Goal: Information Seeking & Learning: Learn about a topic

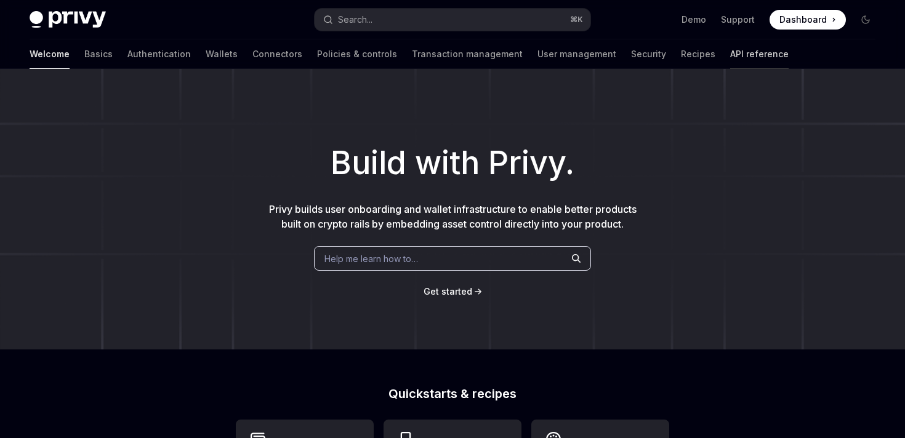
click at [730, 57] on link "API reference" at bounding box center [759, 54] width 58 height 30
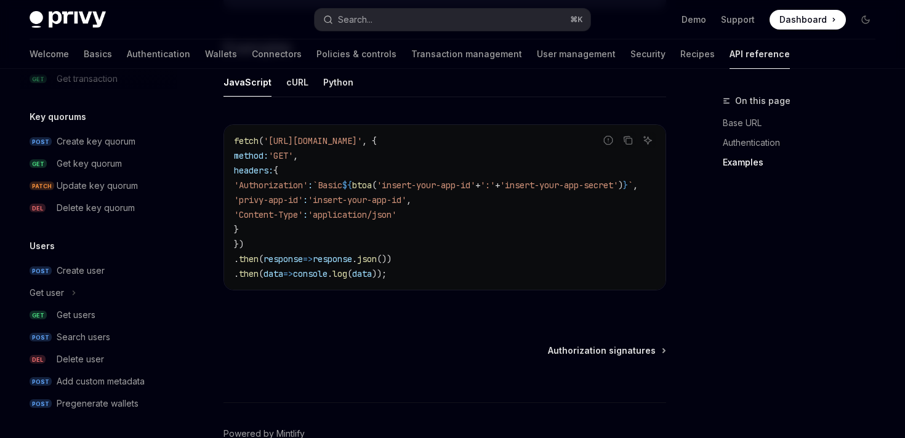
scroll to position [856, 0]
click at [81, 272] on div "Create user" at bounding box center [81, 269] width 48 height 15
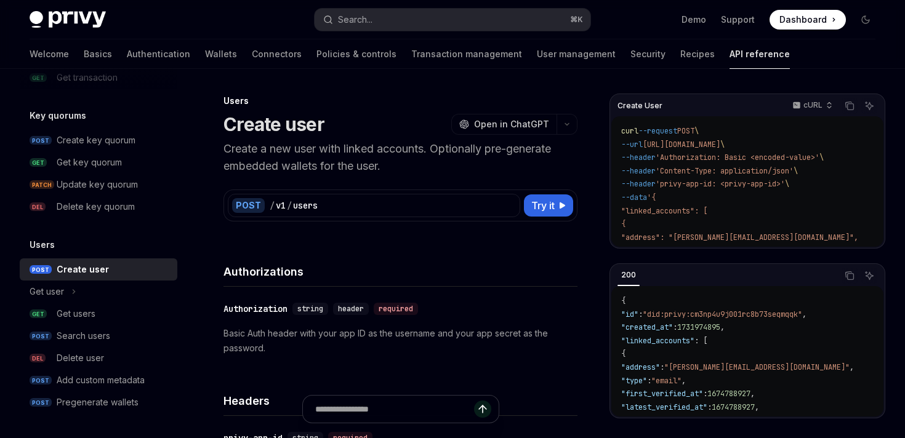
click at [436, 150] on p "Create a new user with linked accounts. Optionally pre-generate embedded wallet…" at bounding box center [400, 157] width 354 height 34
click at [401, 166] on p "Create a new user with linked accounts. Optionally pre-generate embedded wallet…" at bounding box center [400, 157] width 354 height 34
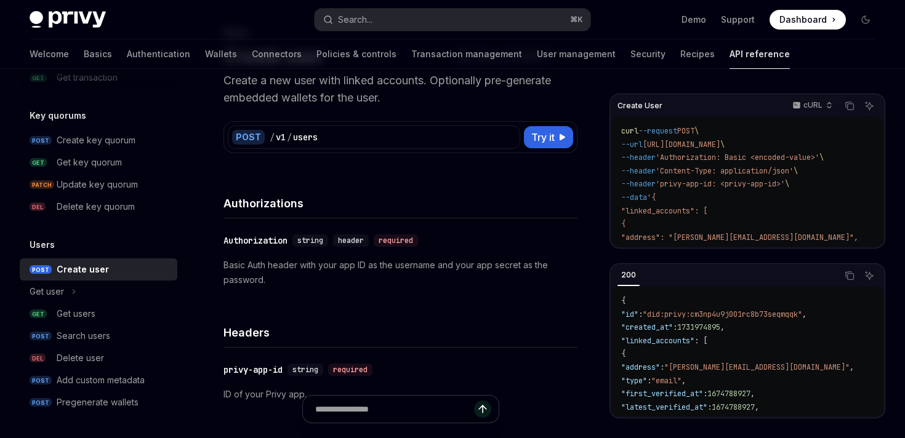
scroll to position [69, 0]
click at [563, 135] on icon at bounding box center [561, 136] width 7 height 7
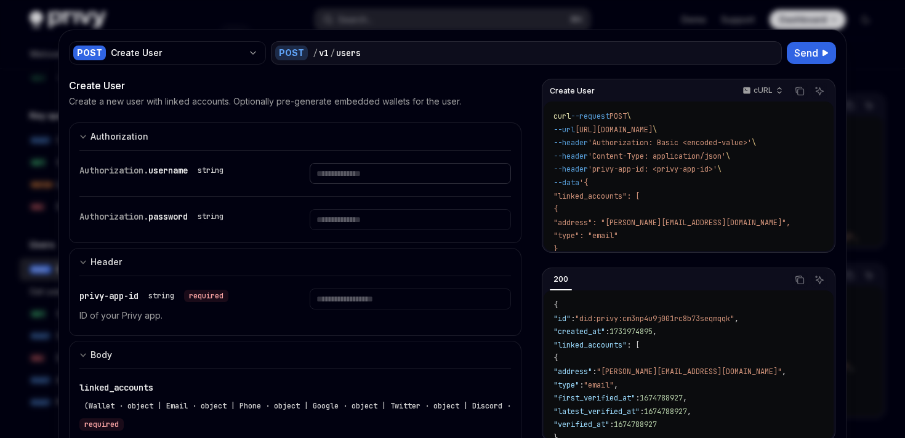
click at [379, 172] on input "Enter username" at bounding box center [410, 173] width 201 height 21
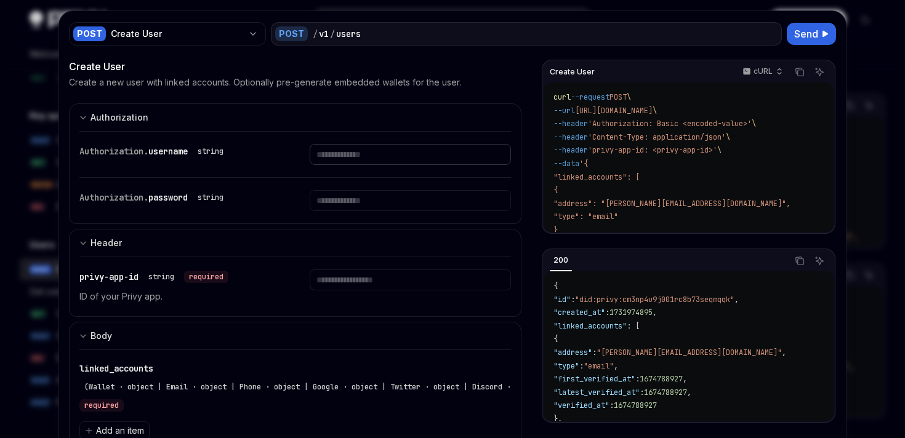
scroll to position [21, 0]
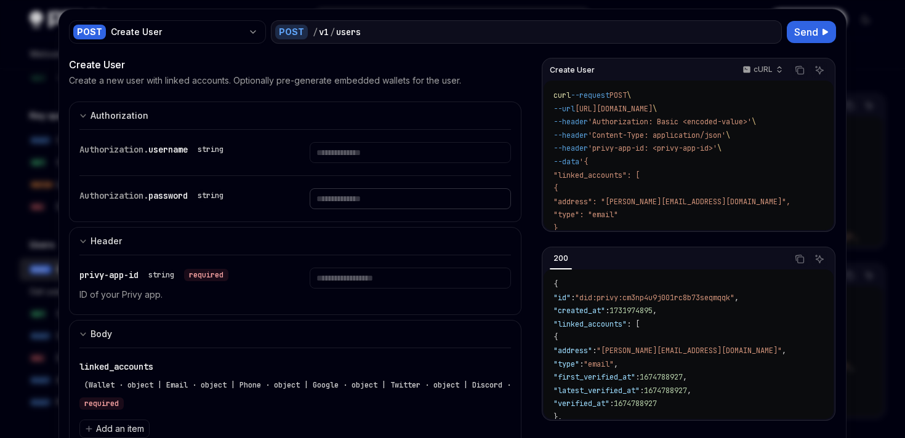
click at [382, 201] on input "Enter password" at bounding box center [410, 198] width 201 height 21
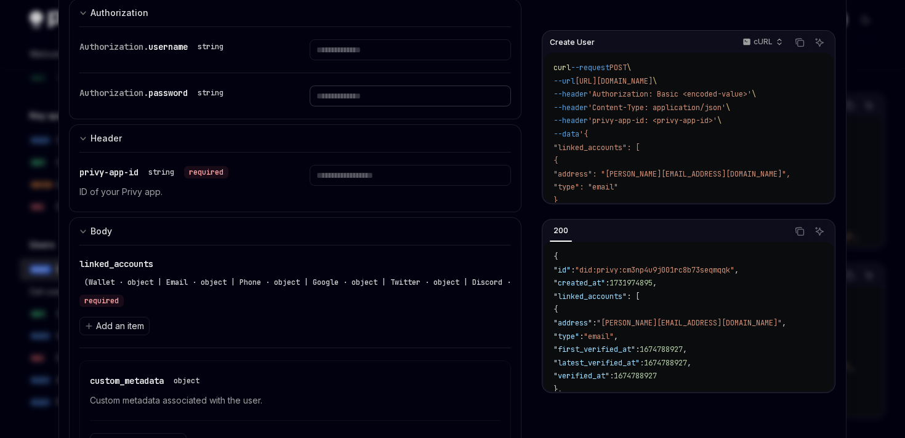
scroll to position [147, 0]
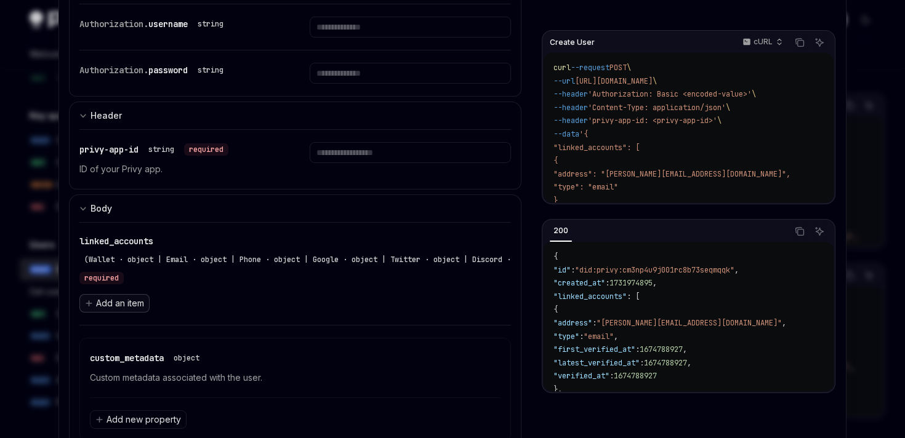
click at [119, 305] on span "Add an item" at bounding box center [120, 303] width 48 height 12
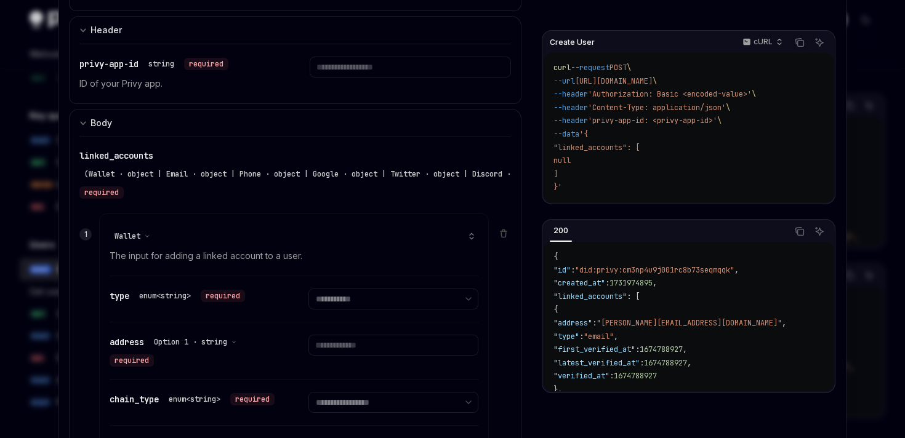
scroll to position [181, 0]
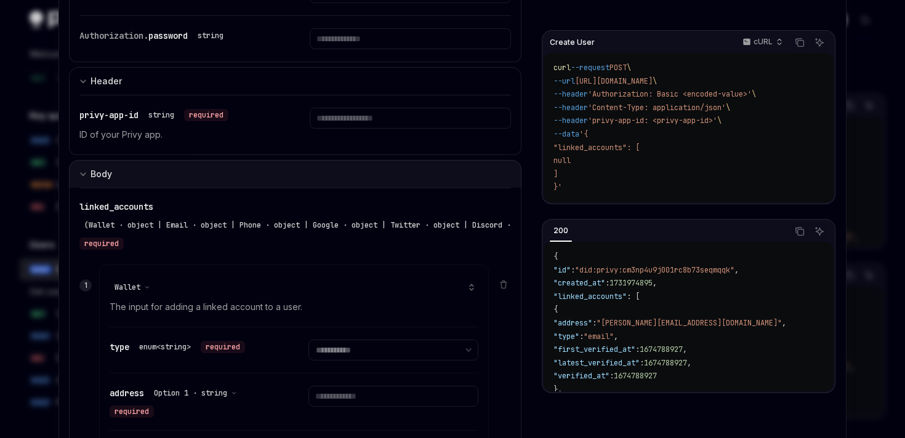
click at [84, 176] on icon "Expand input section" at bounding box center [82, 174] width 7 height 7
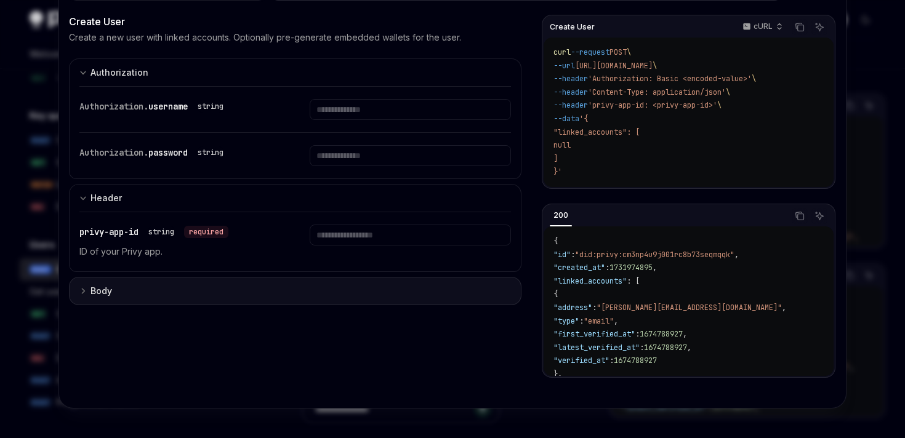
click at [89, 294] on div "Body" at bounding box center [95, 291] width 33 height 15
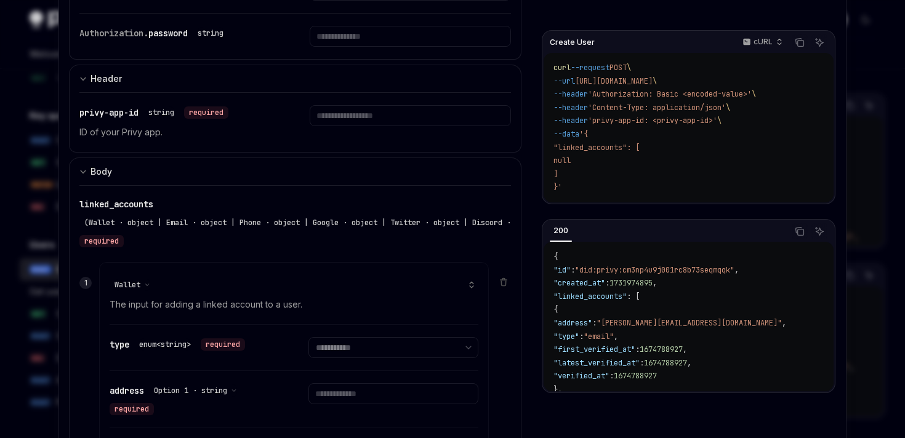
scroll to position [175, 0]
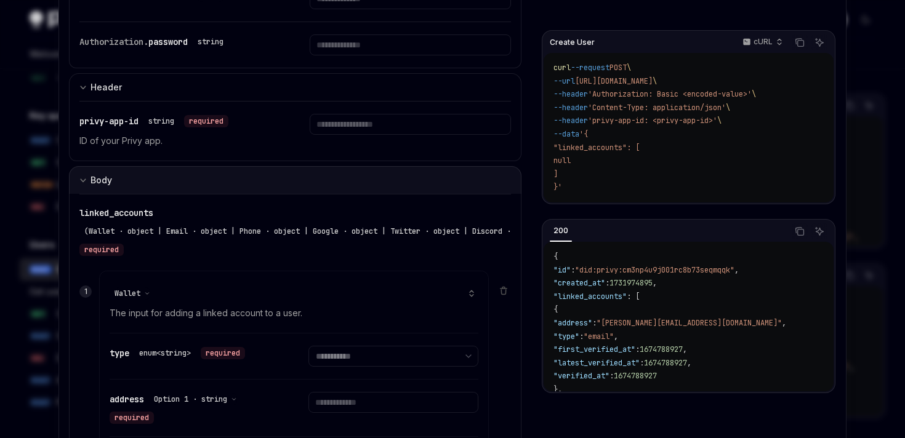
click at [84, 177] on icon "Expand input section" at bounding box center [82, 180] width 7 height 7
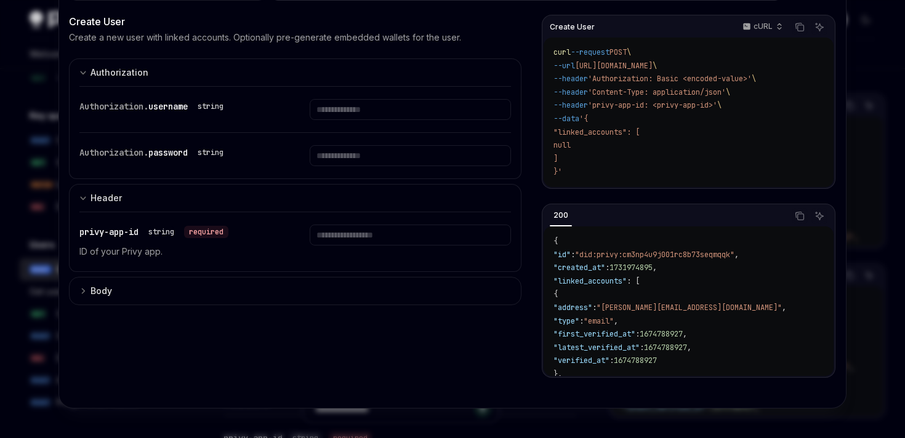
scroll to position [0, 0]
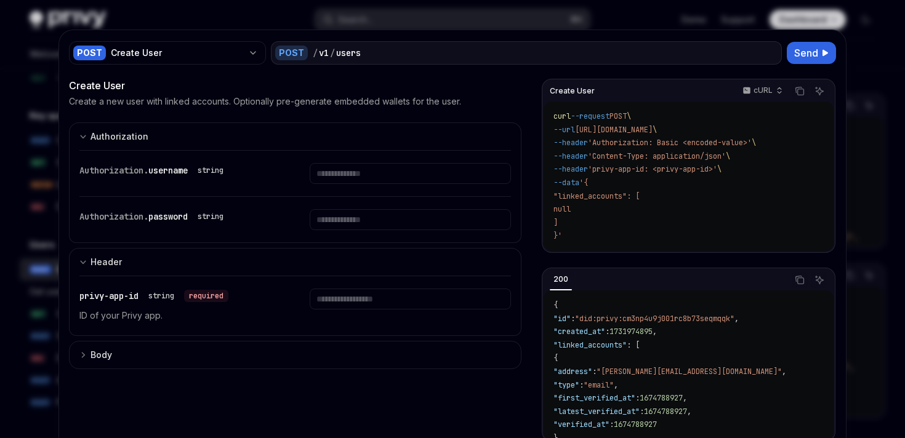
click at [329, 14] on div at bounding box center [452, 219] width 905 height 438
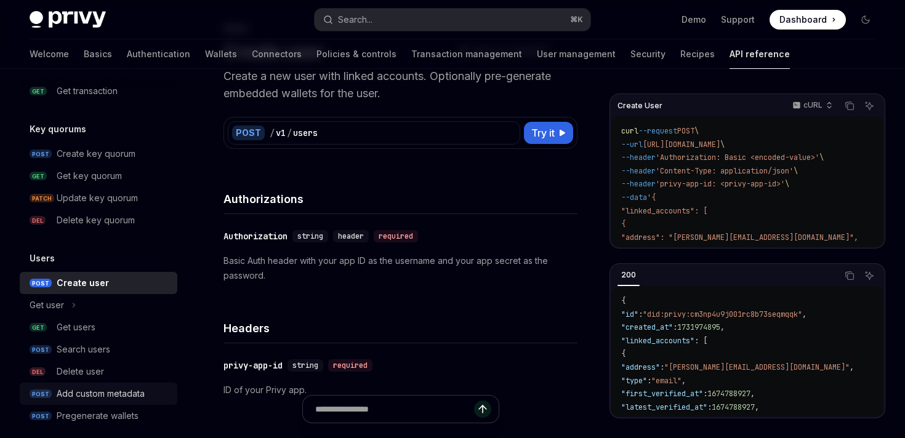
scroll to position [856, 0]
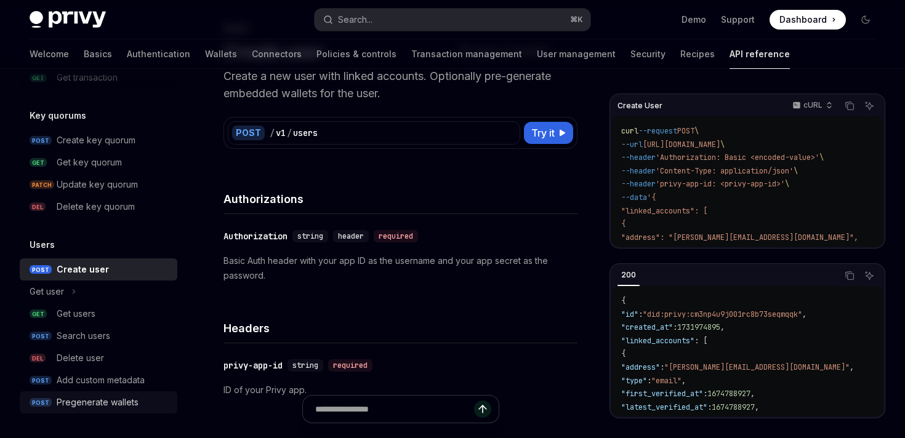
click at [96, 407] on div "Pregenerate wallets" at bounding box center [98, 402] width 82 height 15
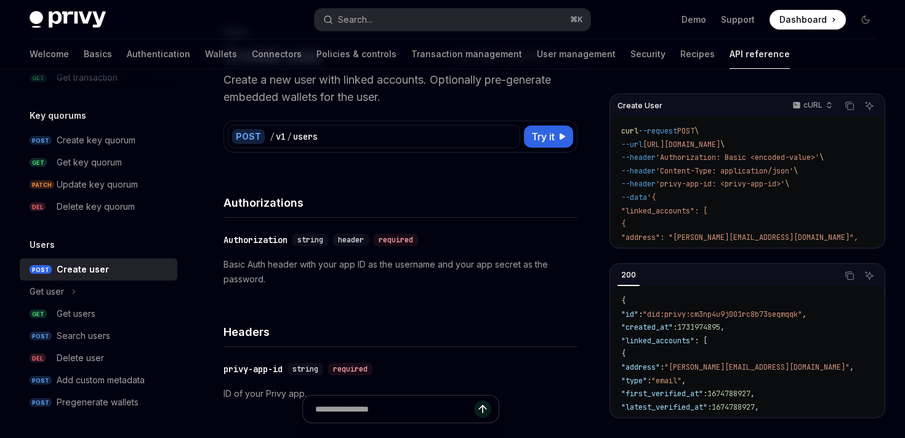
scroll to position [70, 0]
click at [94, 403] on div "Pregenerate wallets" at bounding box center [98, 402] width 82 height 15
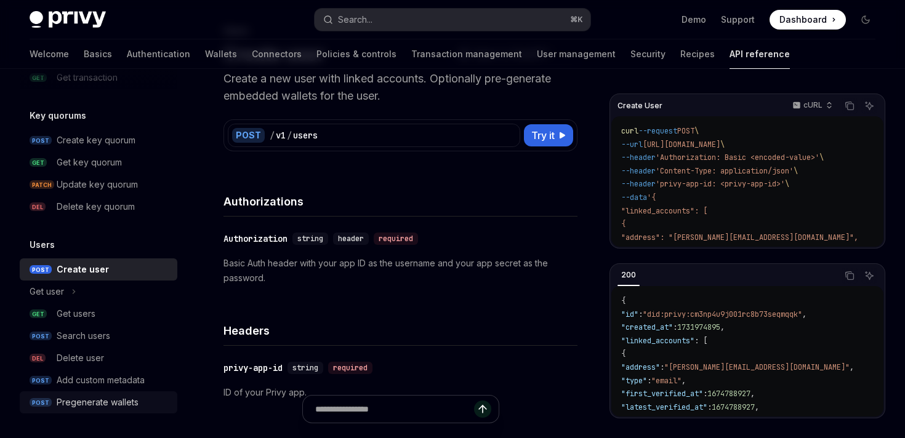
click at [94, 403] on div "Pregenerate wallets" at bounding box center [98, 402] width 82 height 15
click at [65, 290] on button "Get user" at bounding box center [99, 292] width 158 height 22
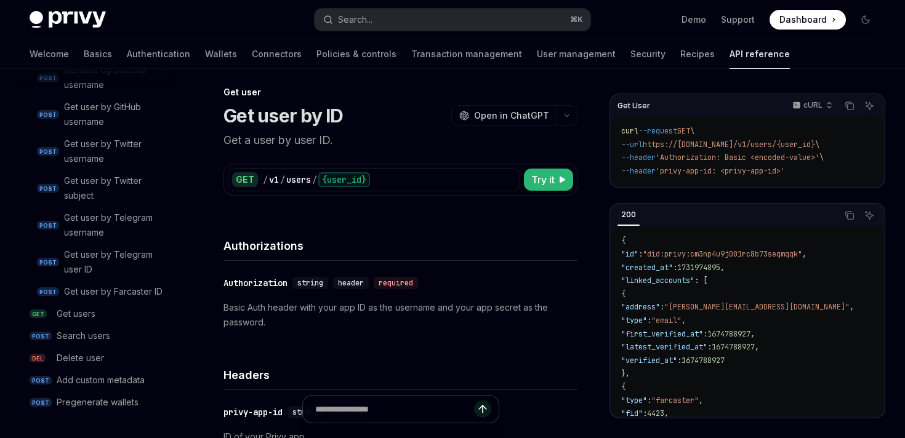
scroll to position [11, 0]
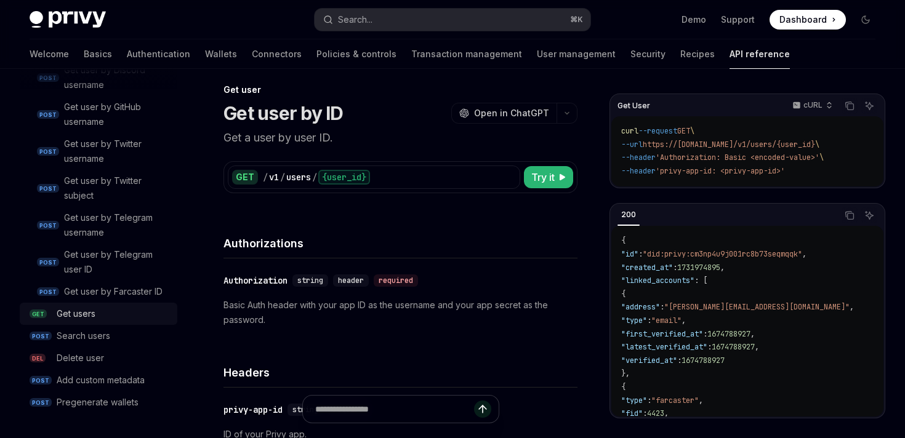
click at [80, 317] on div "Get users" at bounding box center [76, 314] width 39 height 15
click at [94, 340] on div "Search users" at bounding box center [84, 336] width 54 height 15
click at [98, 358] on div "Delete user" at bounding box center [80, 358] width 47 height 15
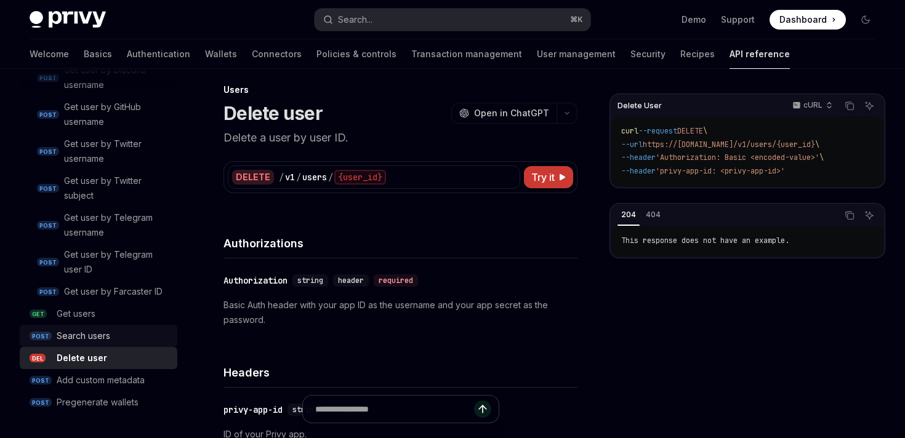
click at [92, 341] on div "Search users" at bounding box center [84, 336] width 54 height 15
click at [81, 337] on div "Search users" at bounding box center [84, 336] width 54 height 15
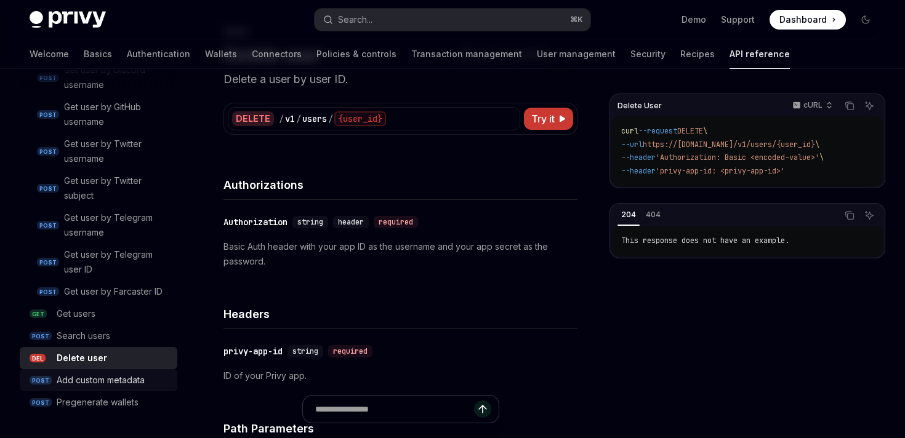
scroll to position [71, 0]
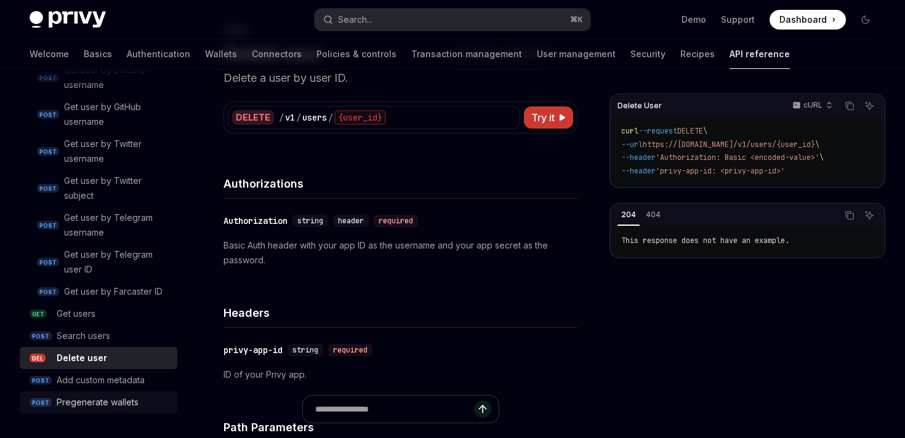
click at [104, 403] on div "Pregenerate wallets" at bounding box center [98, 402] width 82 height 15
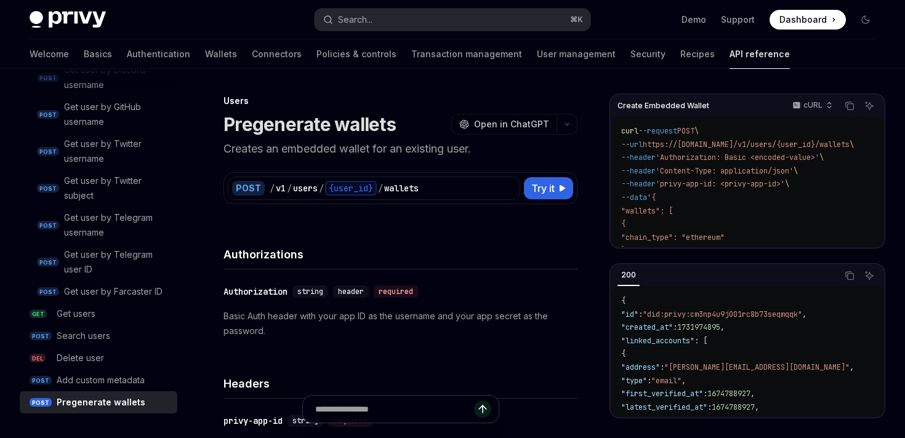
click at [104, 403] on div "Pregenerate wallets" at bounding box center [101, 402] width 89 height 15
type textarea "*"
click at [700, 18] on link "Demo" at bounding box center [693, 20] width 25 height 12
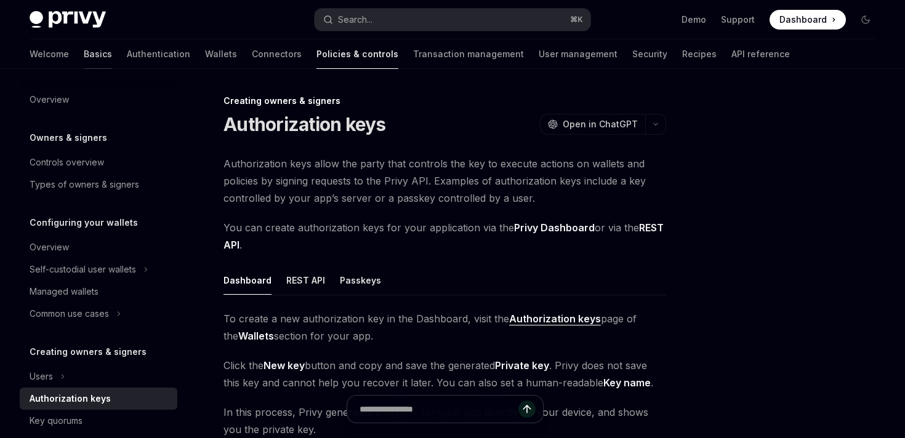
click at [84, 54] on link "Basics" at bounding box center [98, 54] width 28 height 30
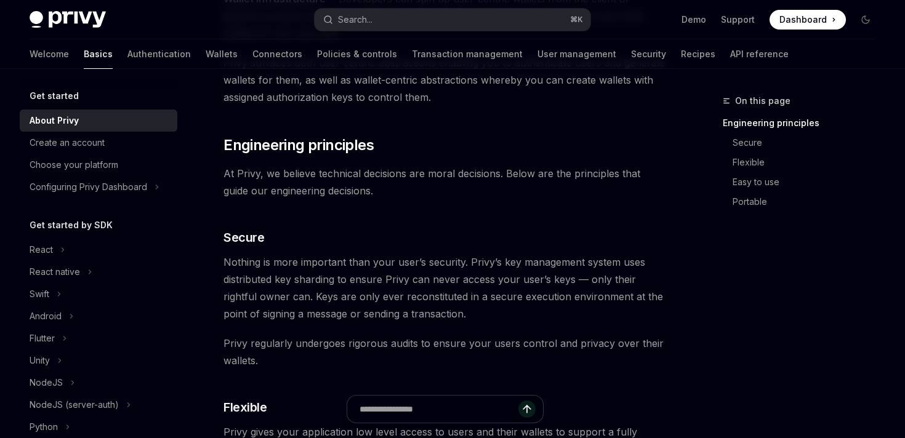
scroll to position [329, 0]
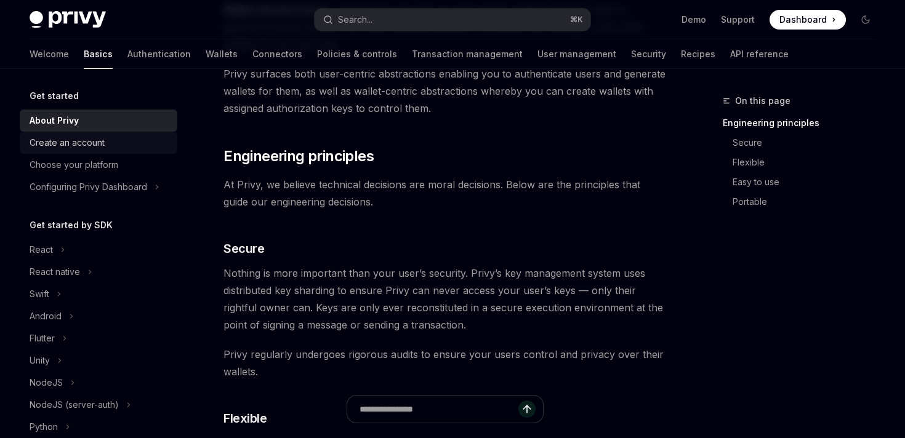
click at [73, 148] on div "Create an account" at bounding box center [67, 142] width 75 height 15
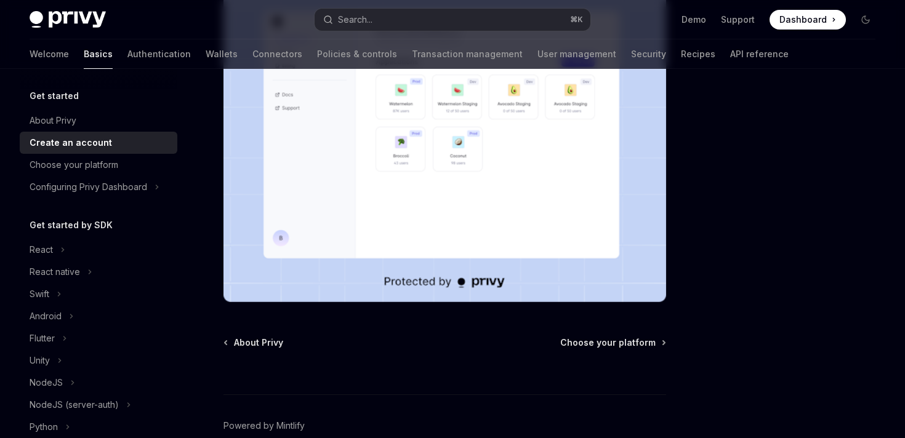
scroll to position [350, 0]
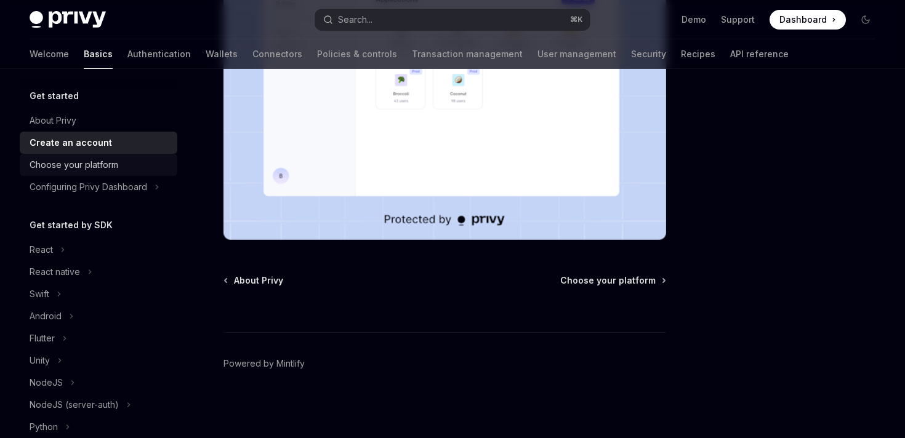
click at [86, 167] on div "Choose your platform" at bounding box center [74, 165] width 89 height 15
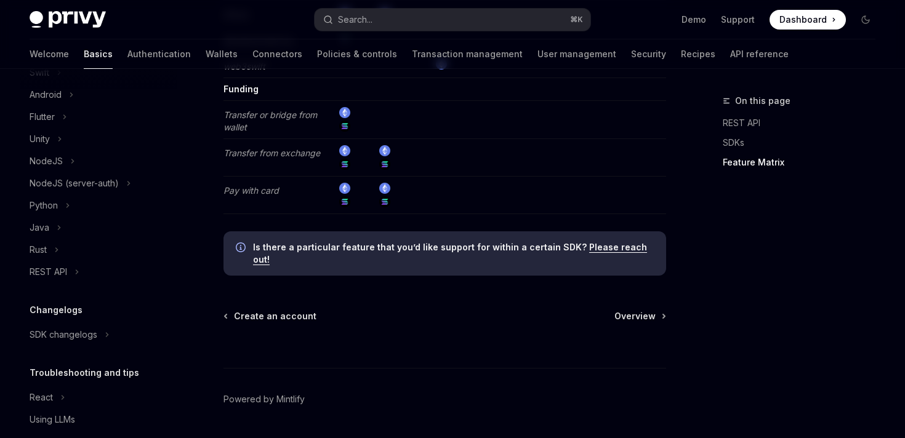
scroll to position [205, 0]
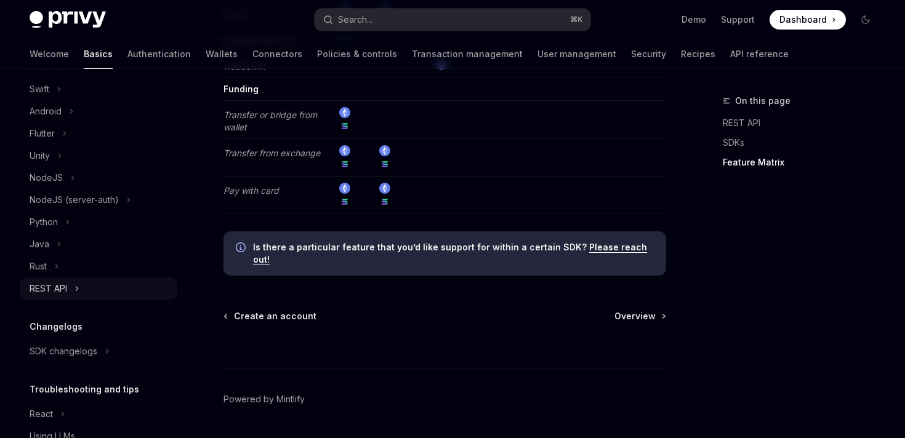
click at [65, 292] on div "REST API" at bounding box center [49, 288] width 38 height 15
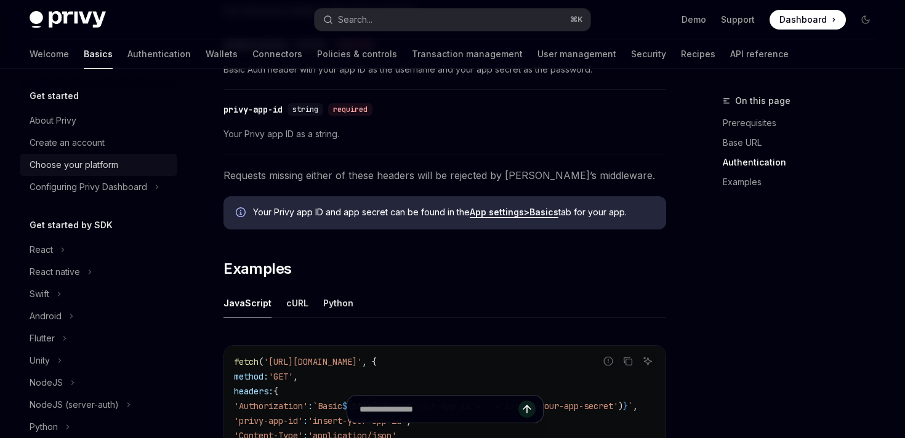
click at [66, 170] on div "Choose your platform" at bounding box center [74, 165] width 89 height 15
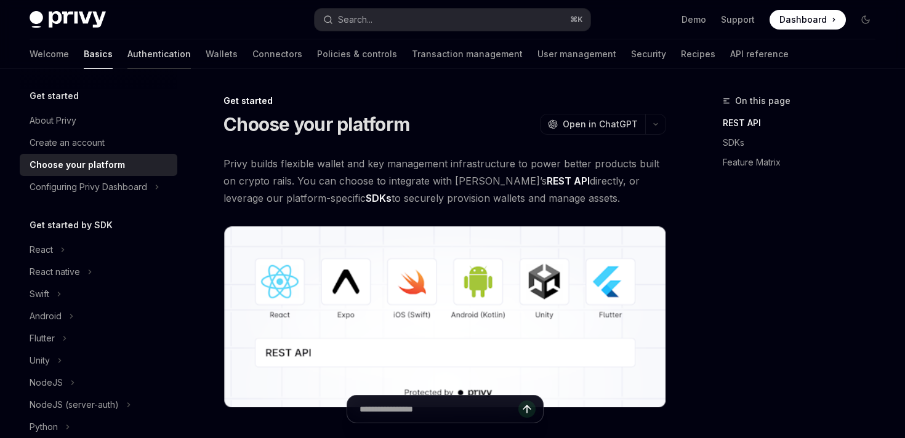
click at [127, 55] on link "Authentication" at bounding box center [158, 54] width 63 height 30
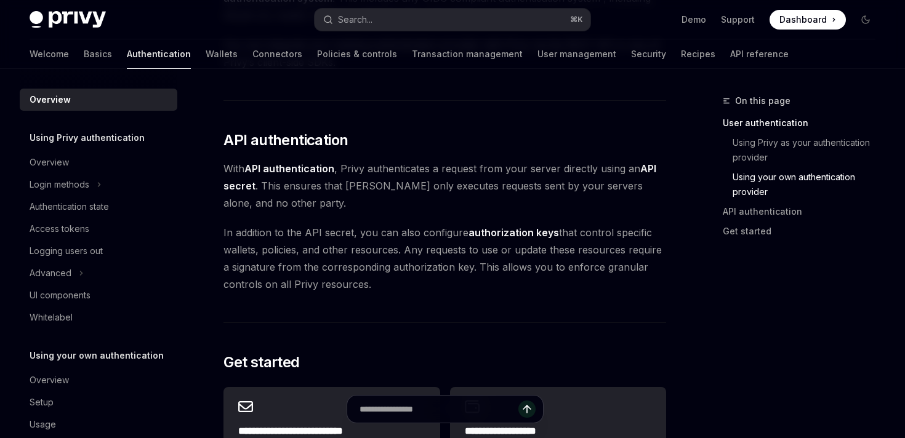
scroll to position [788, 0]
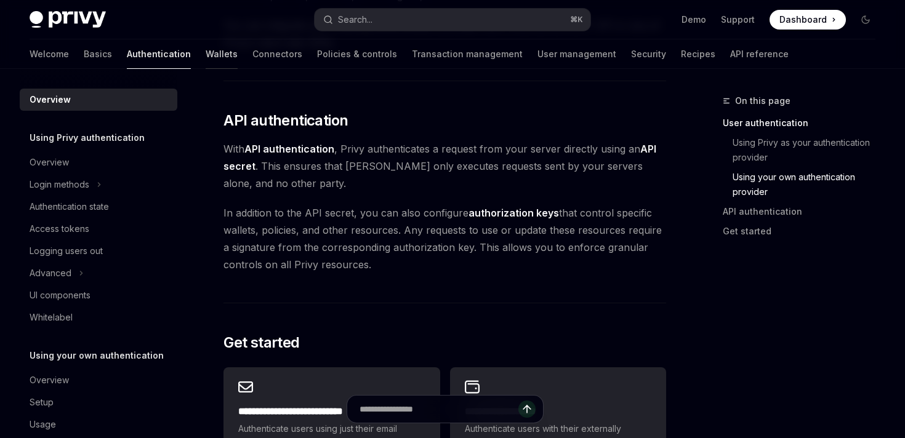
click at [206, 52] on link "Wallets" at bounding box center [222, 54] width 32 height 30
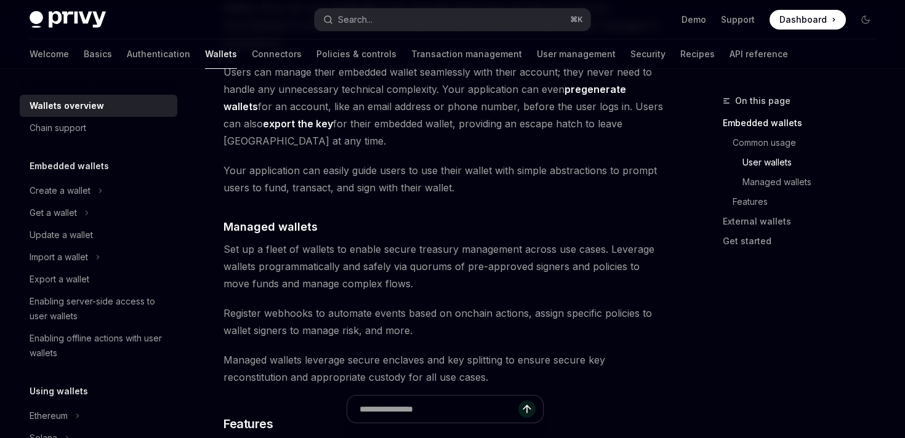
scroll to position [1050, 0]
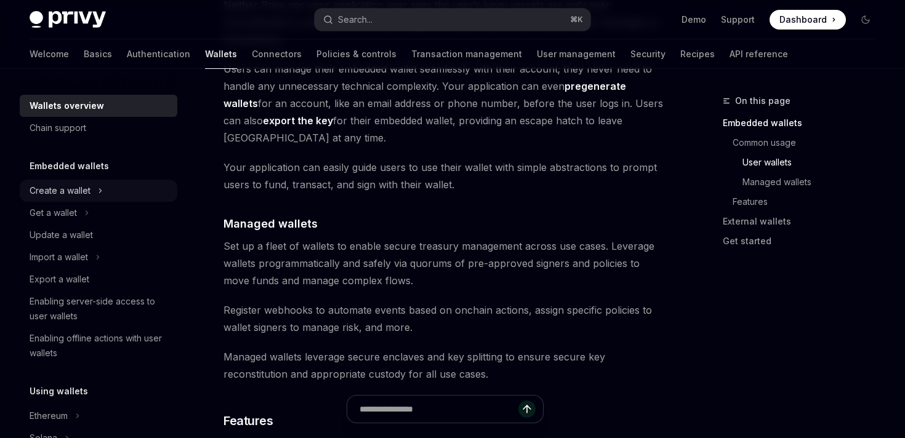
click at [76, 195] on div "Create a wallet" at bounding box center [60, 190] width 61 height 15
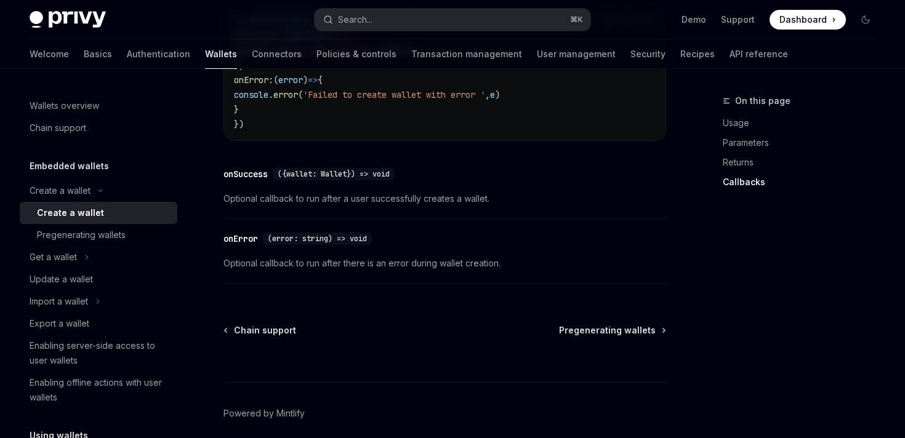
scroll to position [983, 0]
click at [115, 239] on div "Pregenerating wallets" at bounding box center [81, 235] width 89 height 15
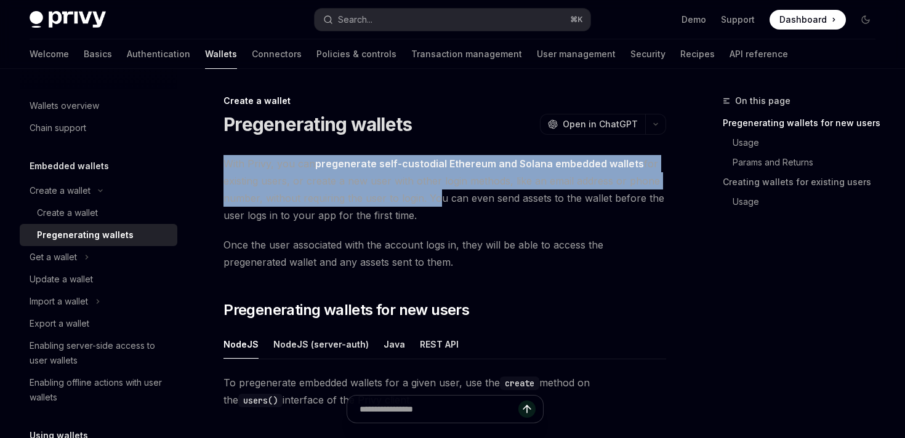
drag, startPoint x: 430, startPoint y: 201, endPoint x: 225, endPoint y: 163, distance: 208.6
click at [225, 163] on span "With Privy, you can pregenerate self-custodial Ethereum and Solana embedded wal…" at bounding box center [444, 189] width 443 height 69
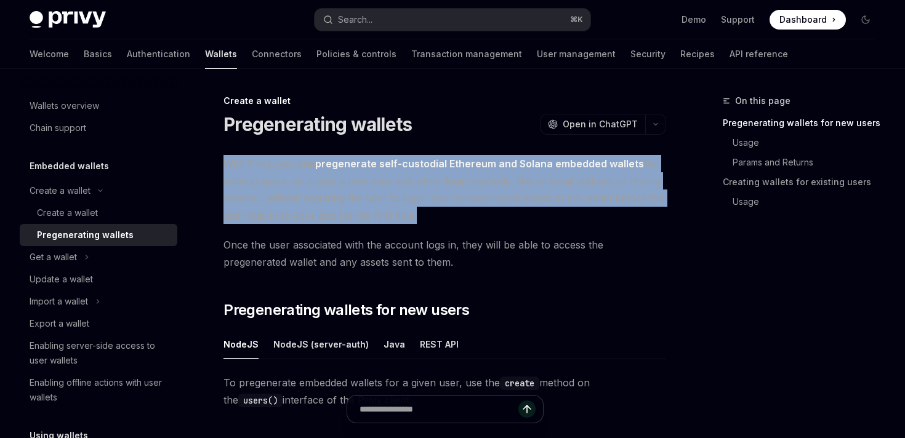
drag, startPoint x: 225, startPoint y: 163, endPoint x: 401, endPoint y: 209, distance: 182.2
click at [401, 209] on span "With Privy, you can pregenerate self-custodial Ethereum and Solana embedded wal…" at bounding box center [444, 189] width 443 height 69
click at [403, 209] on span "With Privy, you can pregenerate self-custodial Ethereum and Solana embedded wal…" at bounding box center [444, 189] width 443 height 69
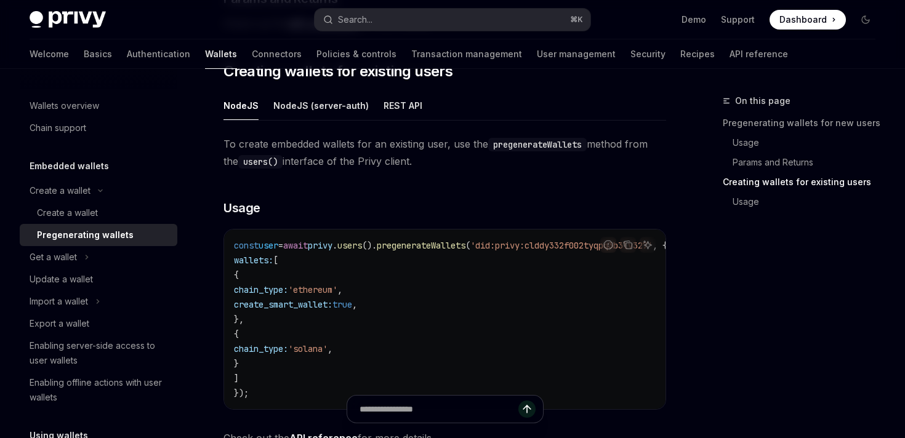
scroll to position [650, 0]
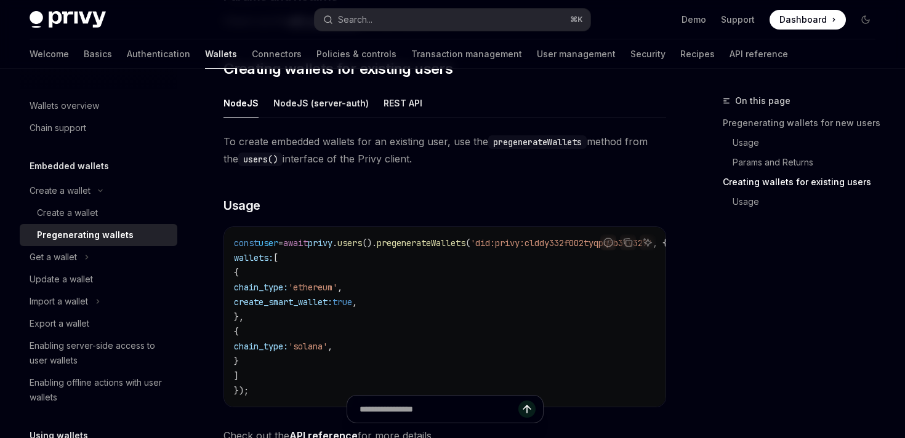
click at [320, 334] on code "const user = await privy . users (). pregenerateWallets ( 'did:privy:clddy332f0…" at bounding box center [465, 317] width 463 height 163
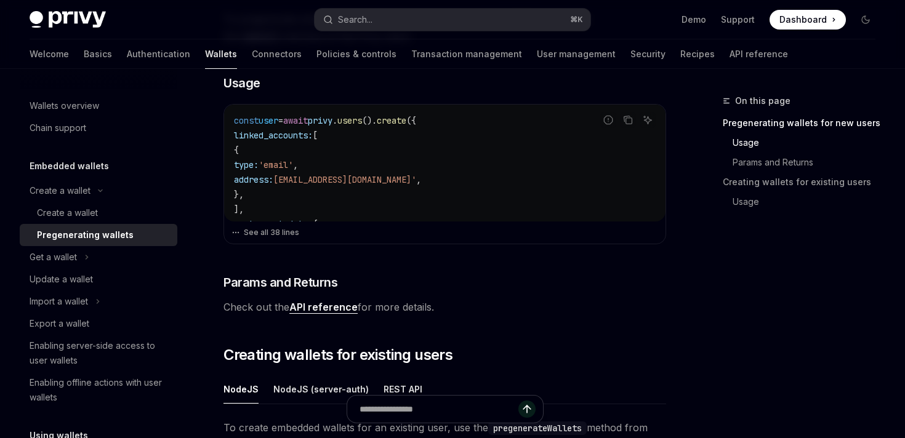
scroll to position [364, 0]
click at [267, 233] on button "See all 38 lines" at bounding box center [444, 231] width 427 height 17
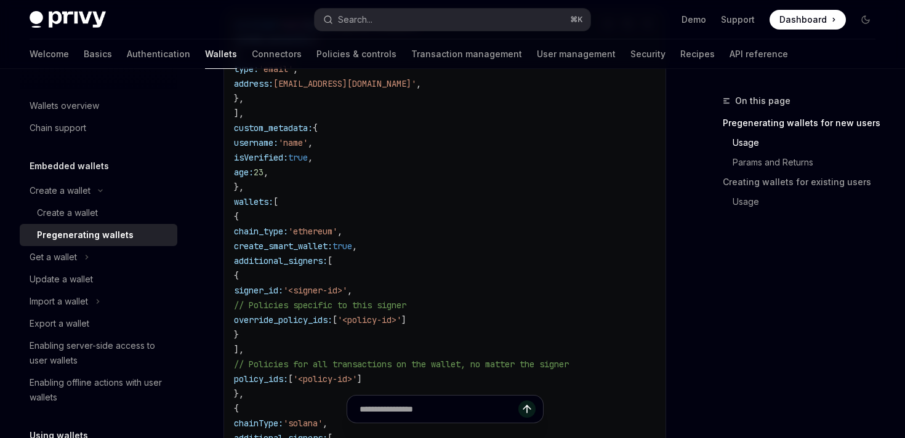
scroll to position [494, 0]
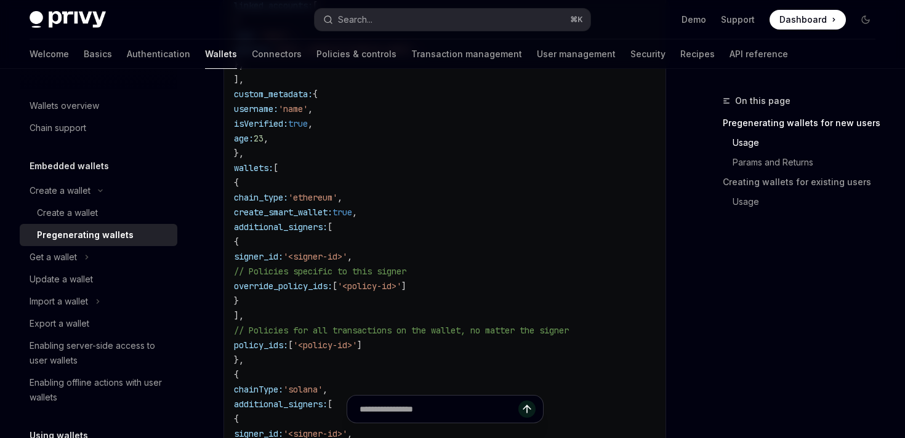
drag, startPoint x: 297, startPoint y: 195, endPoint x: 412, endPoint y: 261, distance: 132.1
click at [412, 261] on code "const user = await privy . users (). create ({ linked_accounts: [ { type: 'emai…" at bounding box center [445, 263] width 422 height 561
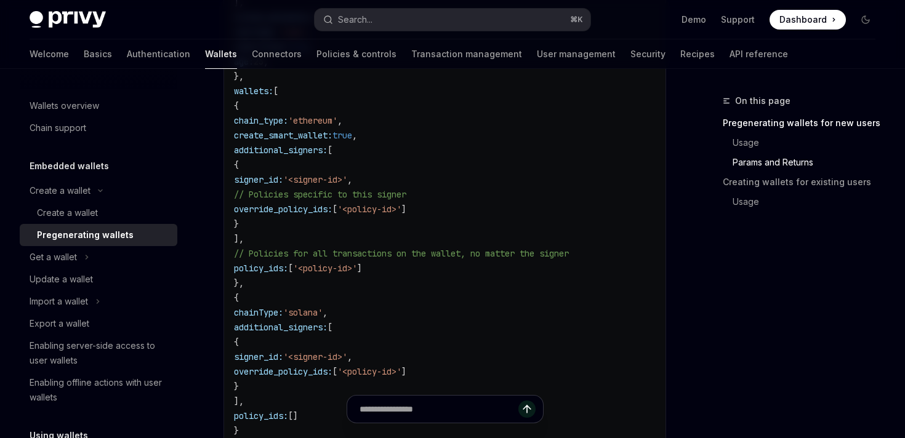
scroll to position [574, 0]
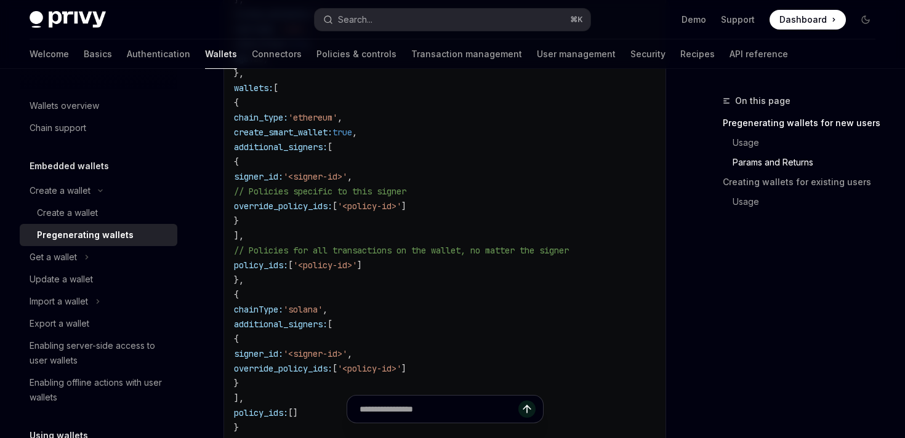
click at [429, 246] on span "// Policies for all transactions on the wallet, no matter the signer" at bounding box center [401, 250] width 335 height 11
drag, startPoint x: 311, startPoint y: 239, endPoint x: 227, endPoint y: 121, distance: 145.2
click at [227, 121] on div "const user = await privy . users (). create ({ linked_accounts: [ { type: 'emai…" at bounding box center [444, 188] width 441 height 586
drag, startPoint x: 234, startPoint y: 122, endPoint x: 307, endPoint y: 233, distance: 132.8
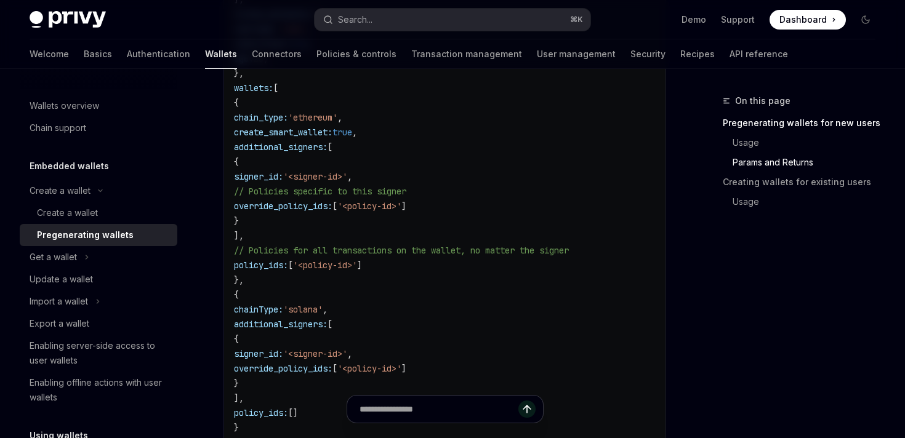
click at [307, 233] on code "const user = await privy . users (). create ({ linked_accounts: [ { type: 'emai…" at bounding box center [445, 183] width 422 height 561
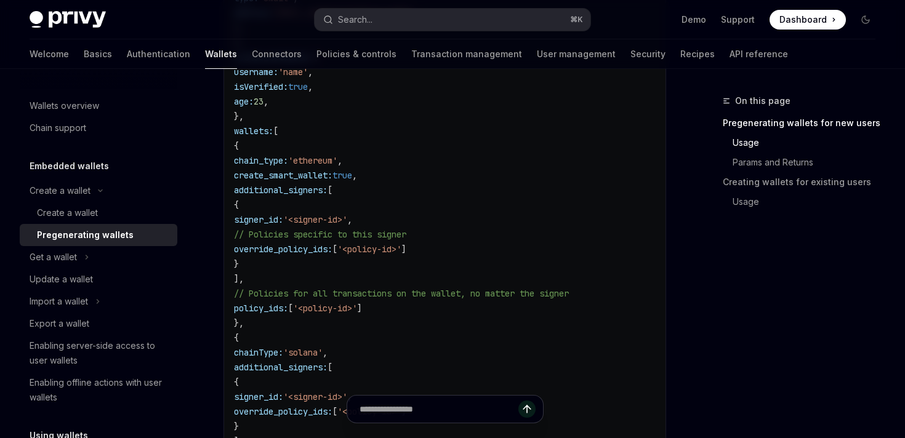
scroll to position [528, 0]
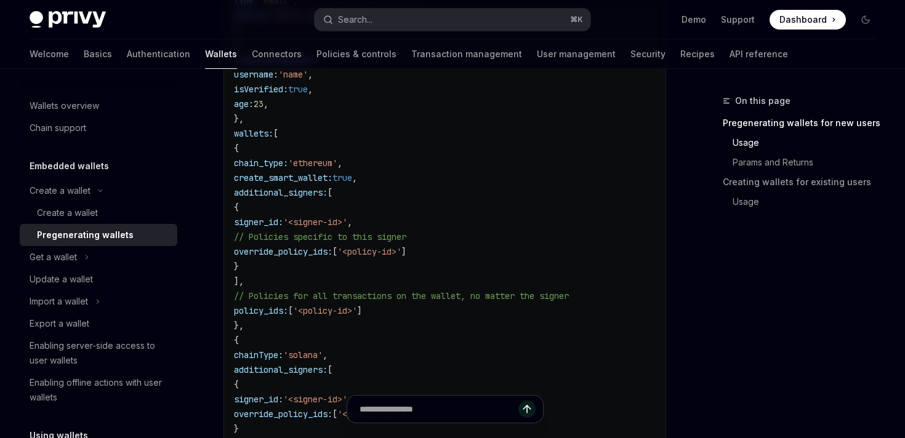
click at [332, 182] on span "create_smart_wallet:" at bounding box center [283, 177] width 98 height 11
click at [337, 169] on code "const user = await privy . users (). create ({ linked_accounts: [ { type: 'emai…" at bounding box center [445, 229] width 422 height 561
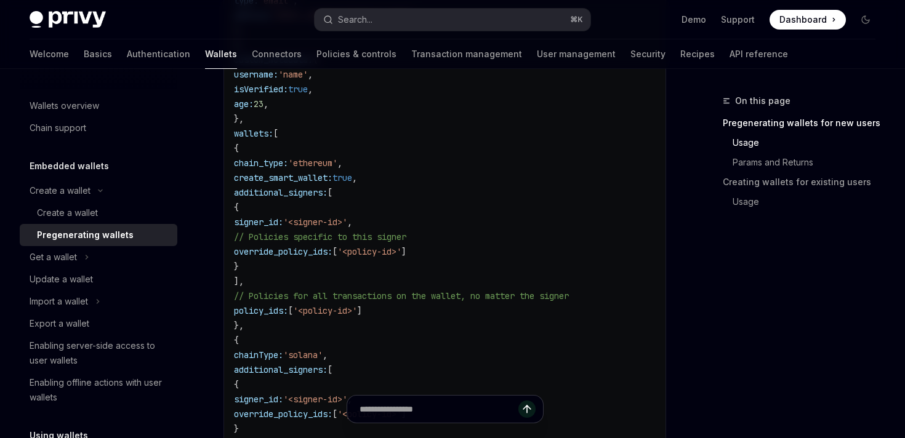
click at [332, 179] on span "create_smart_wallet:" at bounding box center [283, 177] width 98 height 11
click at [327, 193] on span "additional_signers:" at bounding box center [281, 192] width 94 height 11
click at [328, 195] on span "additional_signers:" at bounding box center [281, 192] width 94 height 11
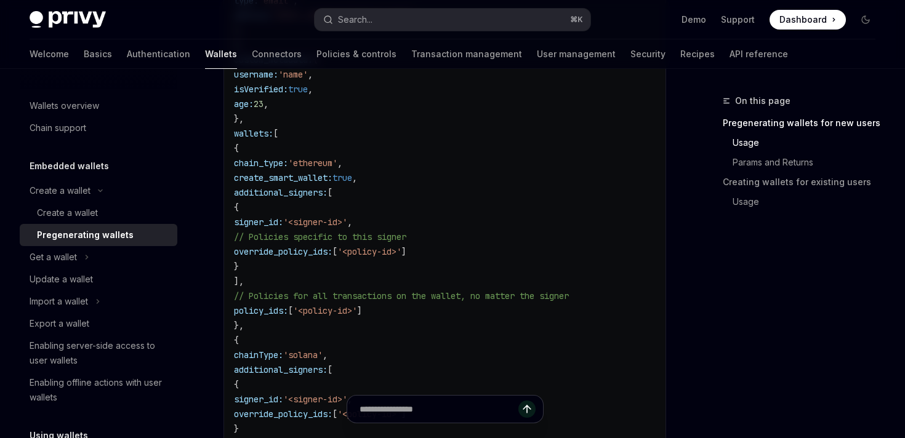
click at [288, 164] on span "chain_type:" at bounding box center [261, 163] width 54 height 11
click at [283, 219] on span "signer_id:" at bounding box center [258, 222] width 49 height 11
drag, startPoint x: 401, startPoint y: 225, endPoint x: 454, endPoint y: 225, distance: 52.9
click at [347, 225] on span "'<signer-id>'" at bounding box center [315, 222] width 64 height 11
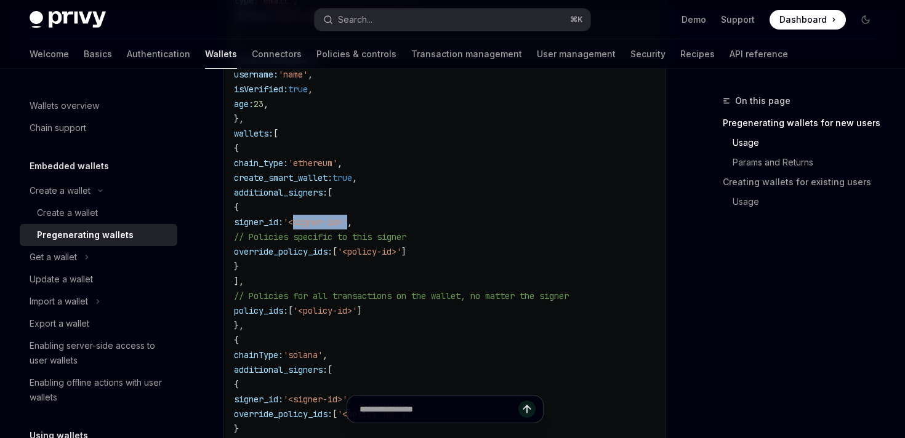
click at [347, 225] on span "'<signer-id>'" at bounding box center [315, 222] width 64 height 11
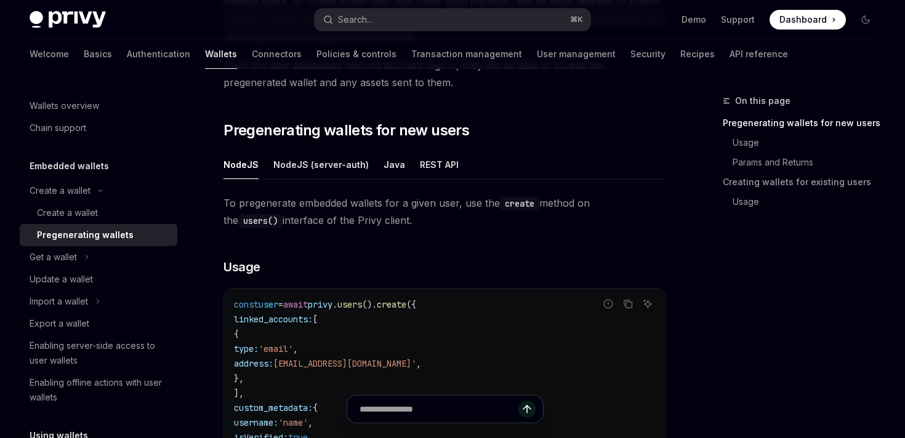
scroll to position [134, 0]
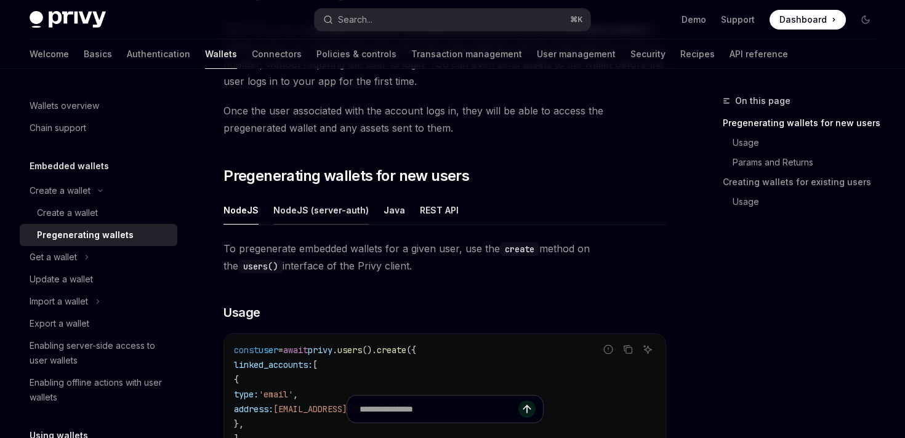
click at [308, 207] on div "NodeJS (server-auth)" at bounding box center [320, 210] width 95 height 29
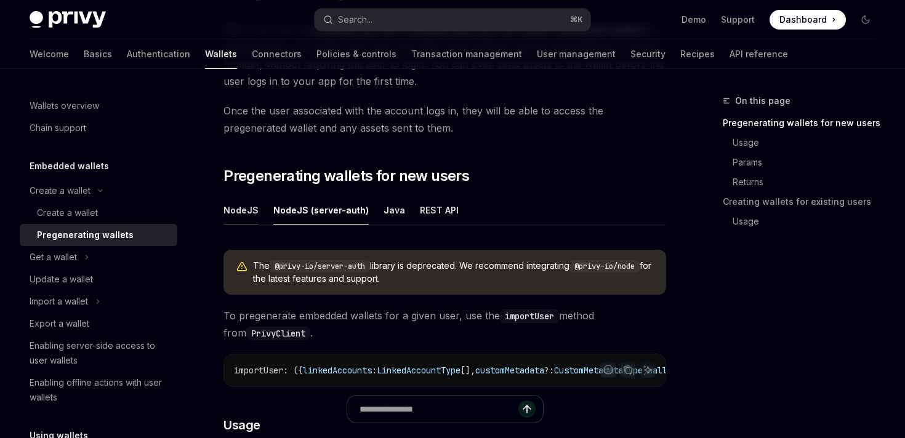
click at [228, 219] on div "NodeJS" at bounding box center [240, 210] width 35 height 29
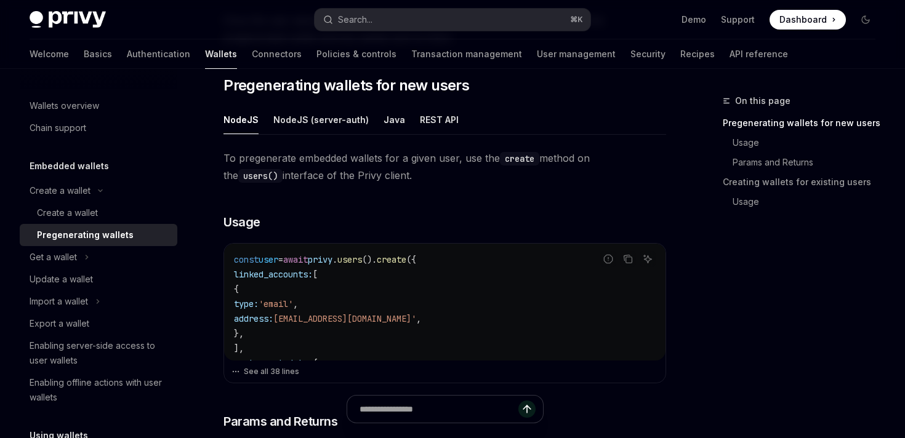
scroll to position [227, 0]
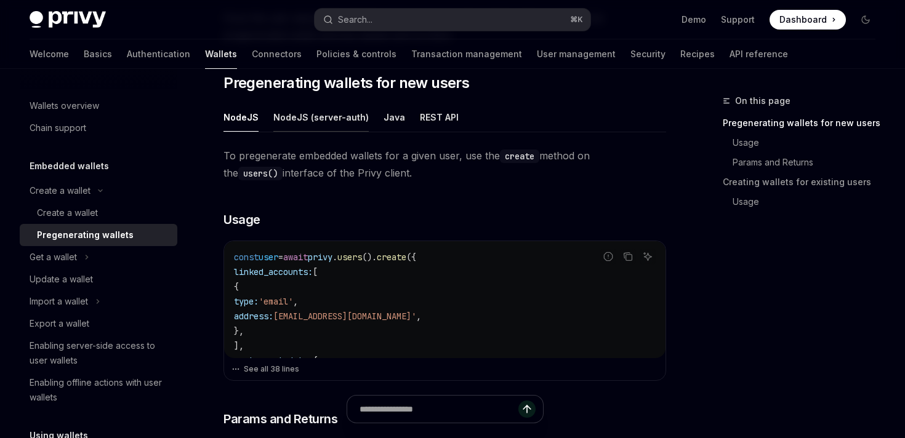
click at [313, 117] on div "NodeJS (server-auth)" at bounding box center [320, 117] width 95 height 29
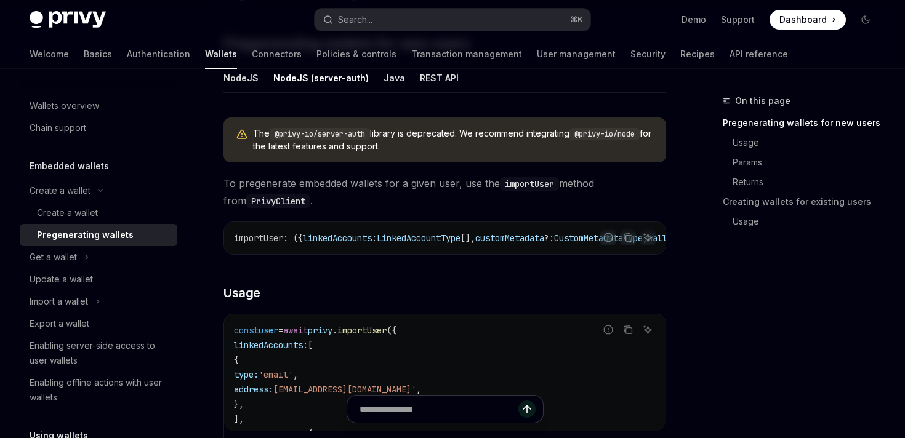
scroll to position [216, 0]
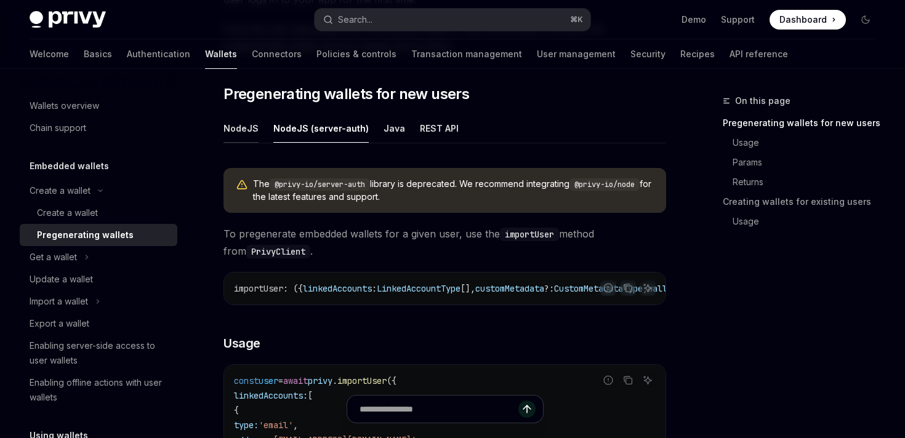
click at [239, 135] on div "NodeJS" at bounding box center [240, 128] width 35 height 29
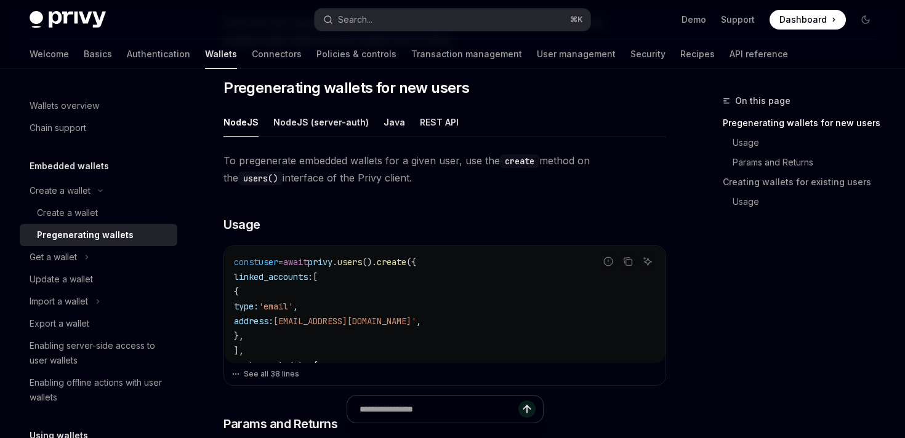
scroll to position [151, 0]
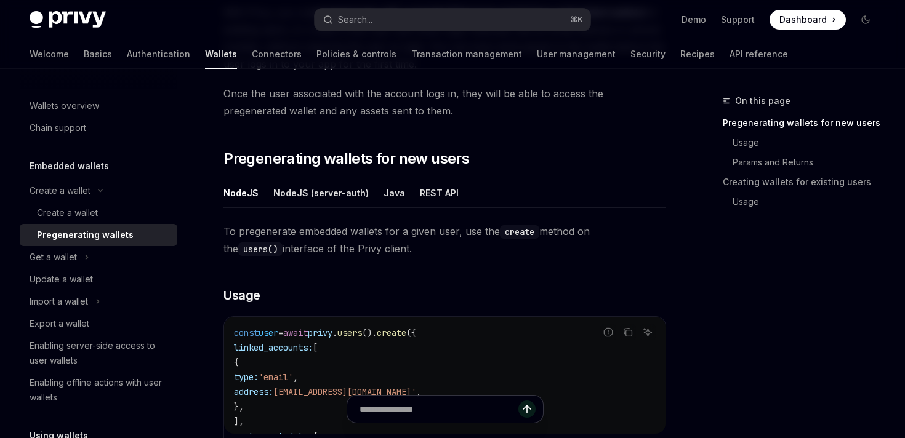
click at [315, 198] on div "NodeJS (server-auth)" at bounding box center [320, 193] width 95 height 29
type textarea "*"
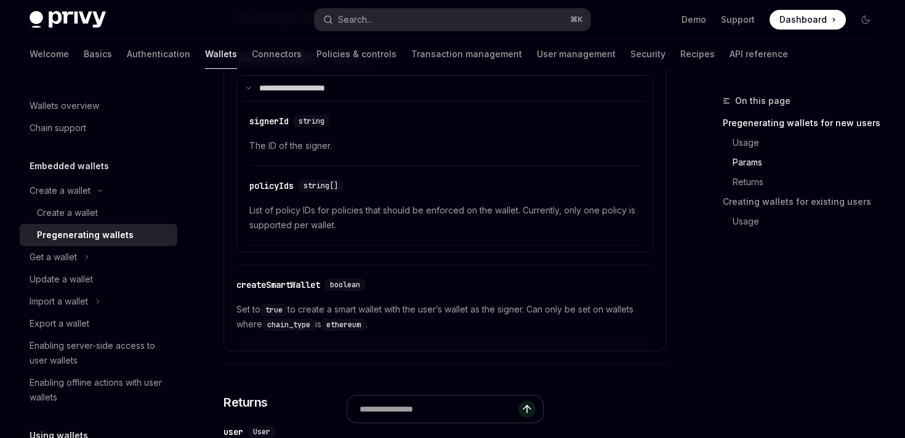
scroll to position [1000, 0]
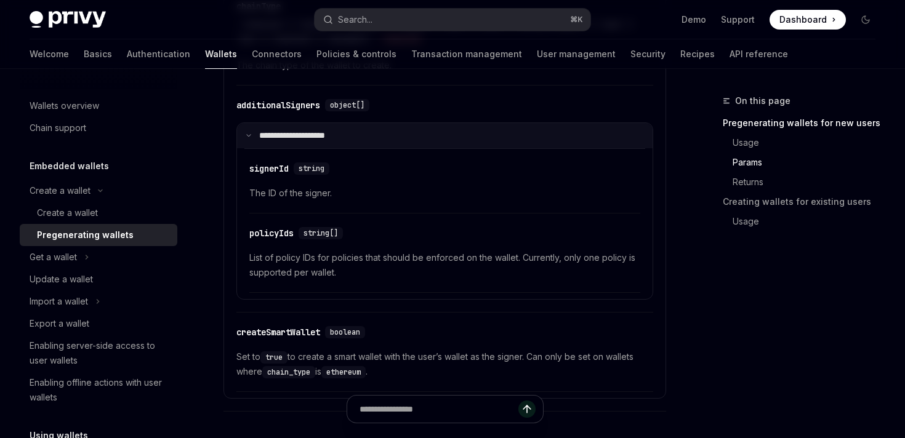
click at [297, 142] on p "**********" at bounding box center [300, 136] width 82 height 11
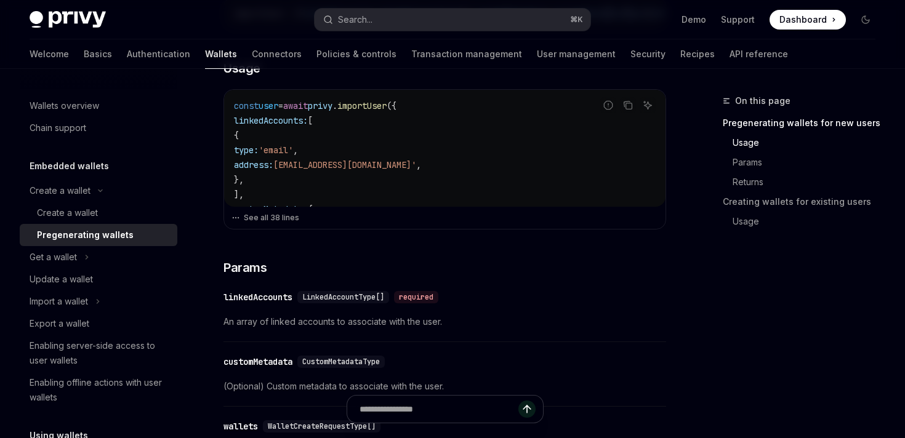
scroll to position [454, 0]
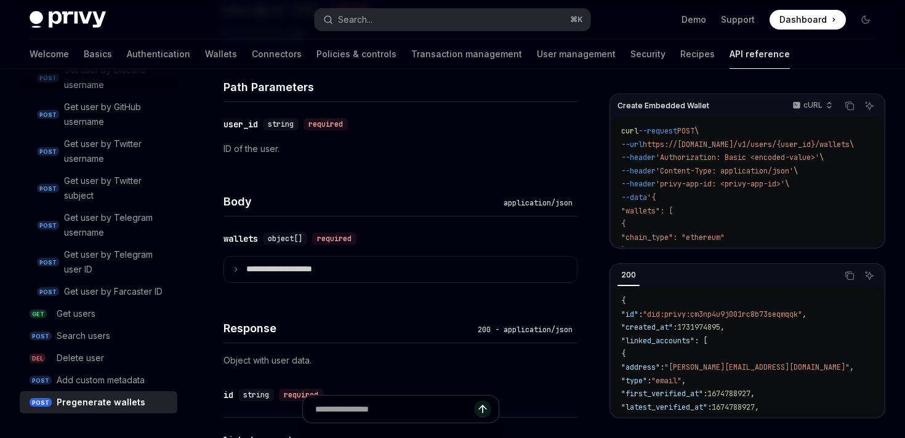
scroll to position [427, 0]
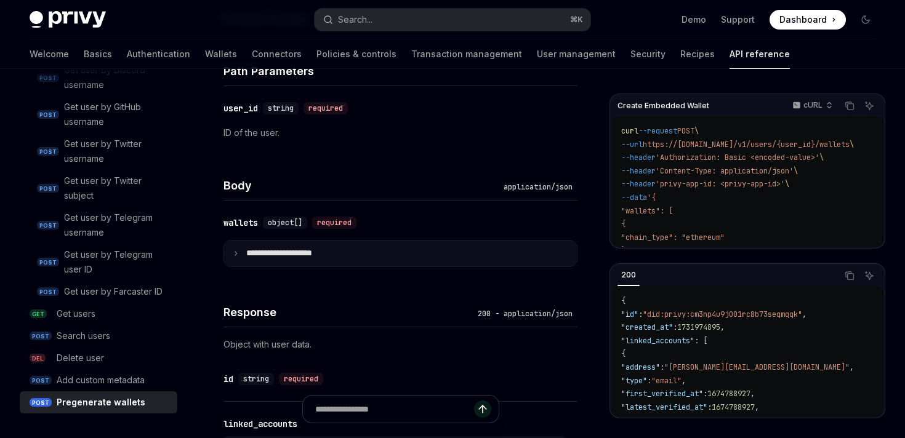
click at [289, 254] on p "**********" at bounding box center [289, 253] width 86 height 11
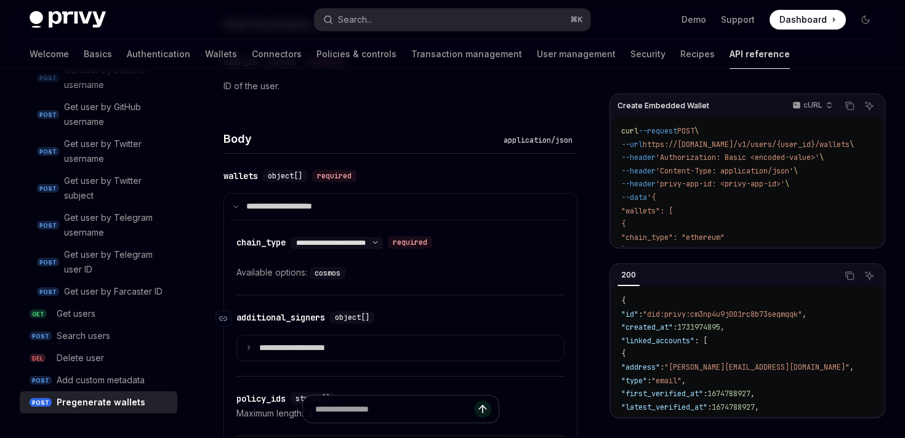
scroll to position [479, 0]
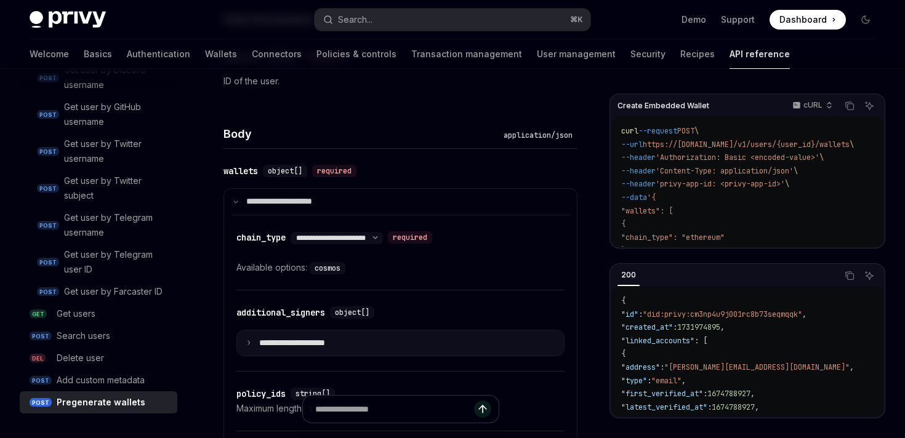
click at [318, 350] on summary "**********" at bounding box center [400, 344] width 327 height 26
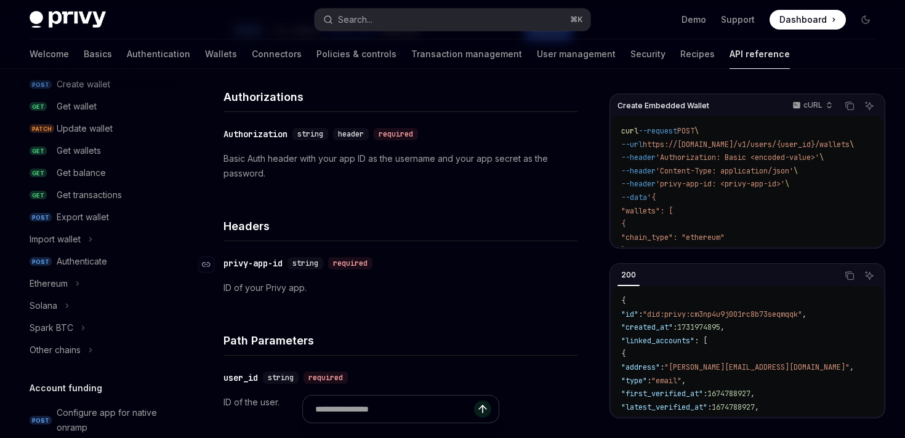
scroll to position [0, 0]
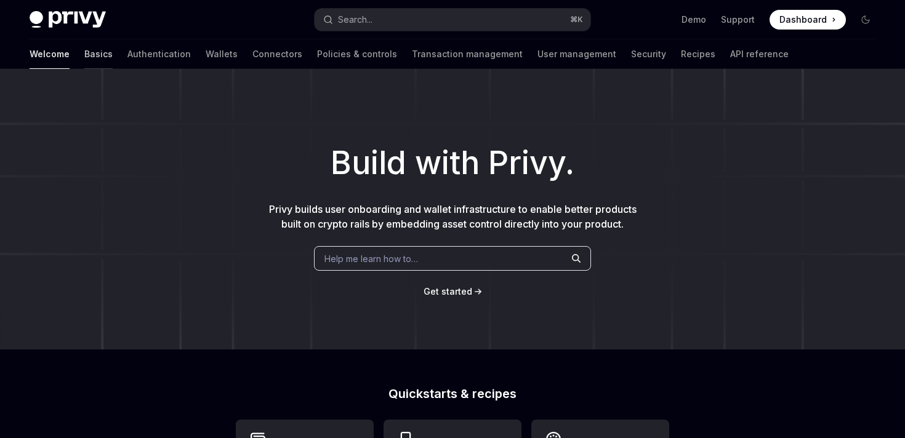
click at [84, 53] on link "Basics" at bounding box center [98, 54] width 28 height 30
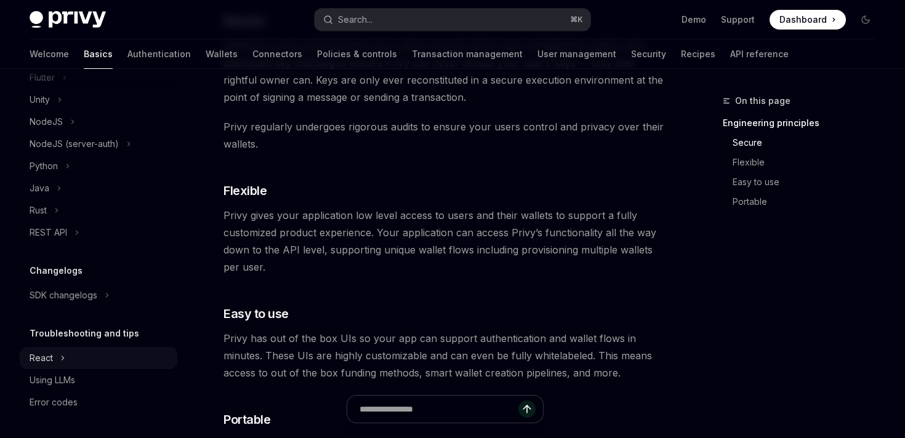
scroll to position [558, 0]
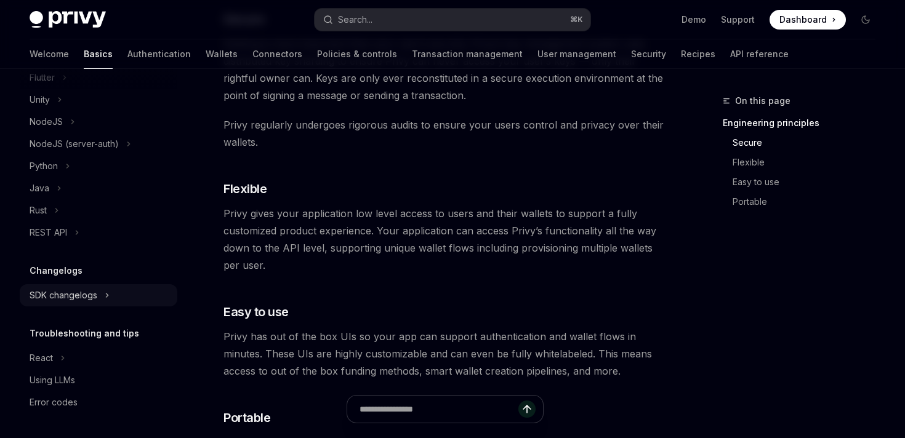
click at [99, 297] on button "SDK changelogs" at bounding box center [99, 295] width 158 height 22
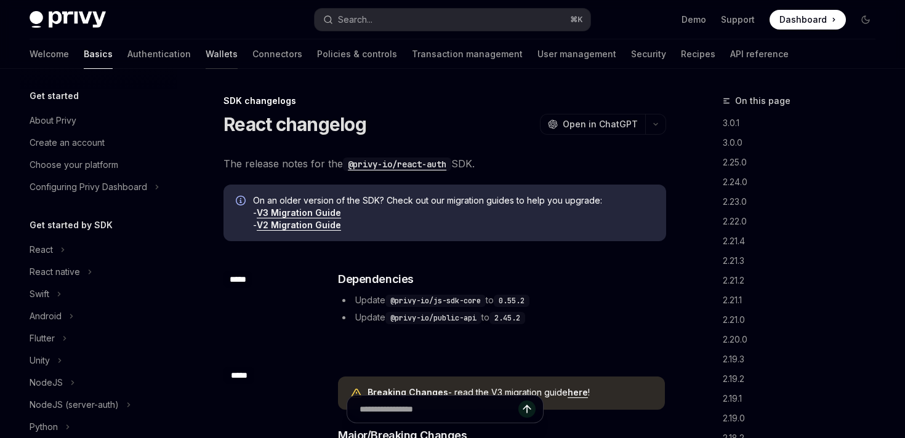
click at [206, 58] on link "Wallets" at bounding box center [222, 54] width 32 height 30
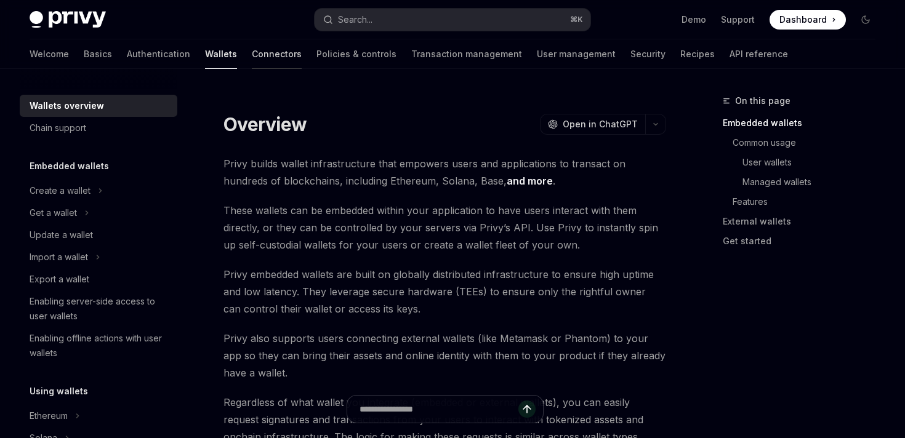
click at [252, 54] on link "Connectors" at bounding box center [277, 54] width 50 height 30
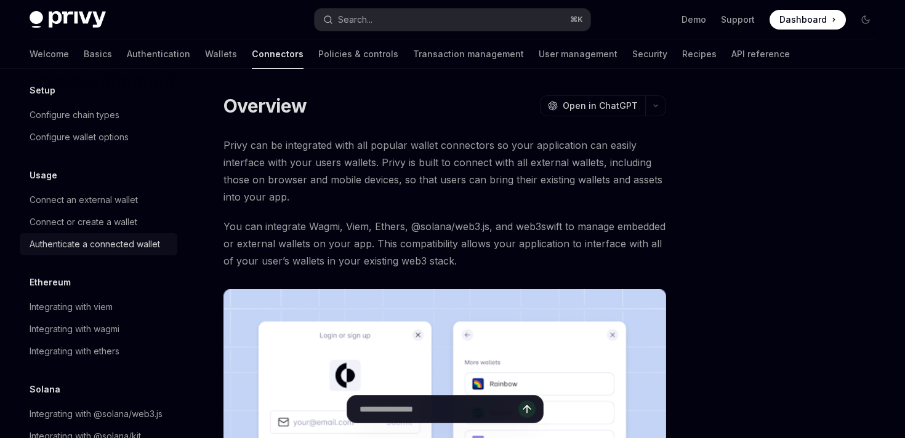
scroll to position [52, 0]
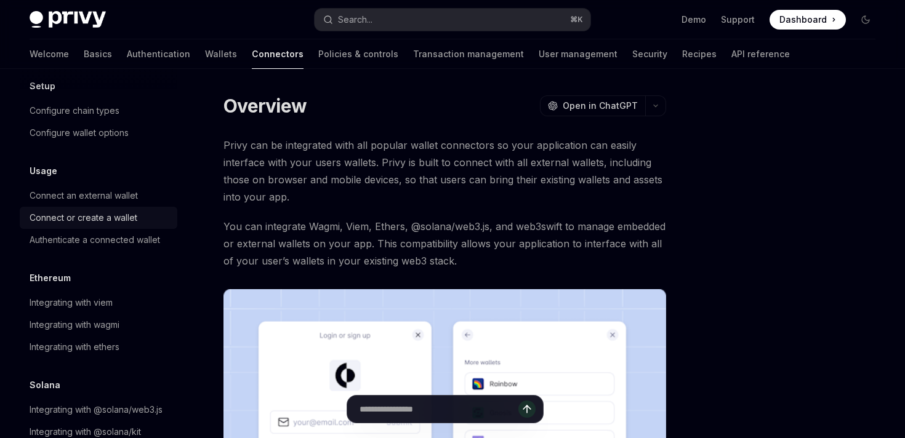
click at [112, 219] on div "Connect or create a wallet" at bounding box center [84, 218] width 108 height 15
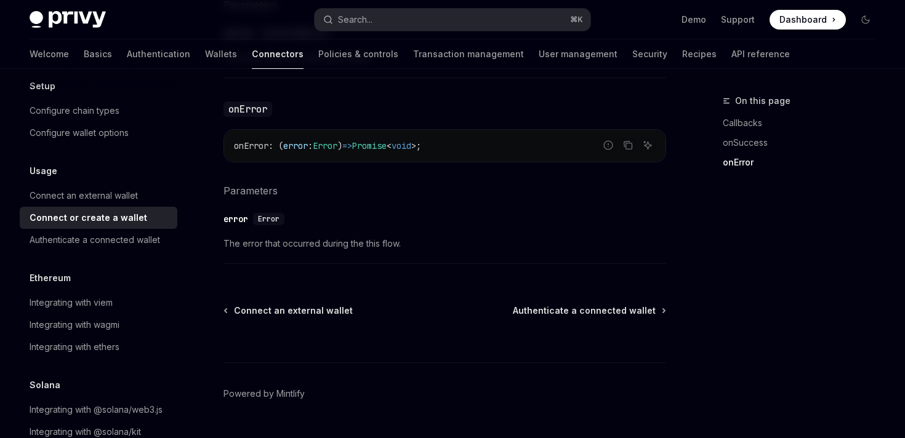
scroll to position [939, 0]
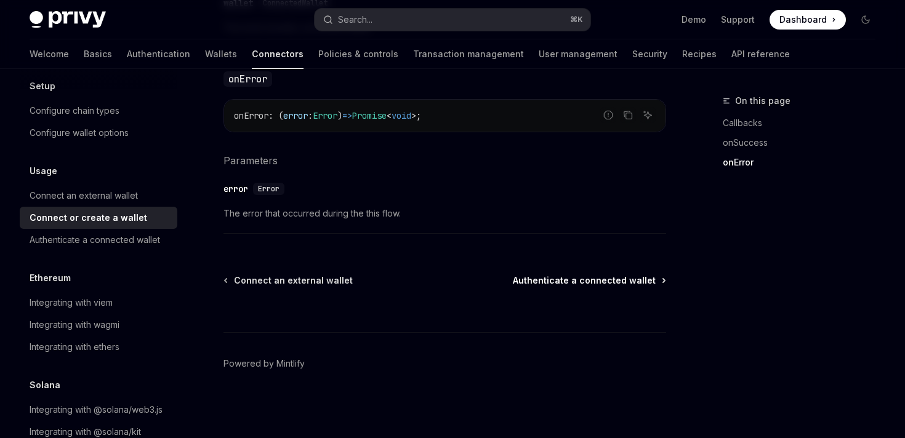
click at [613, 283] on span "Authenticate a connected wallet" at bounding box center [584, 281] width 143 height 12
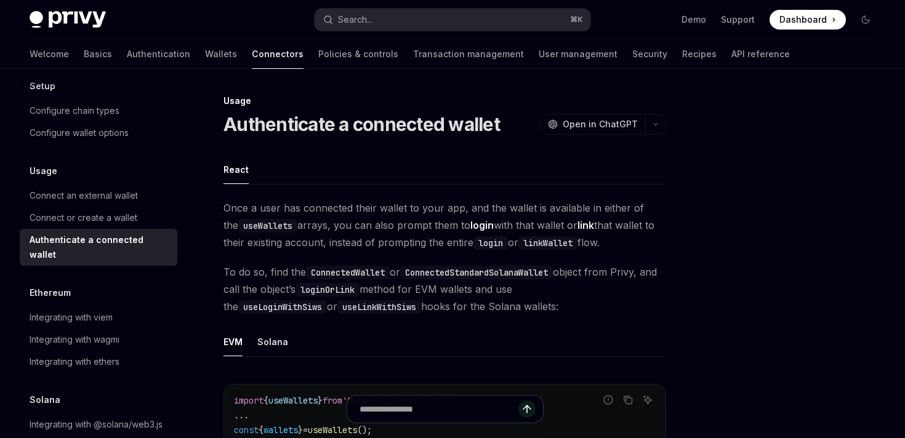
click at [548, 293] on span "To do so, find the ConnectedWallet or ConnectedStandardSolanaWallet object from…" at bounding box center [444, 289] width 443 height 52
click at [563, 311] on span "To do so, find the ConnectedWallet or ConnectedStandardSolanaWallet object from…" at bounding box center [444, 289] width 443 height 52
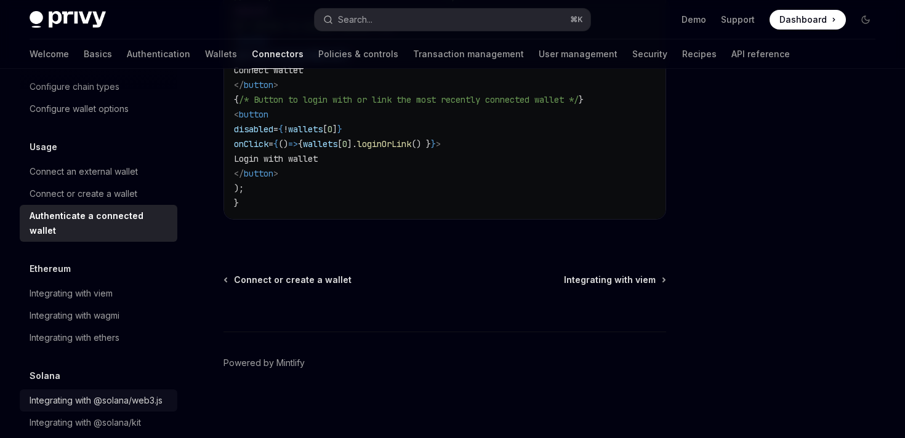
scroll to position [81, 0]
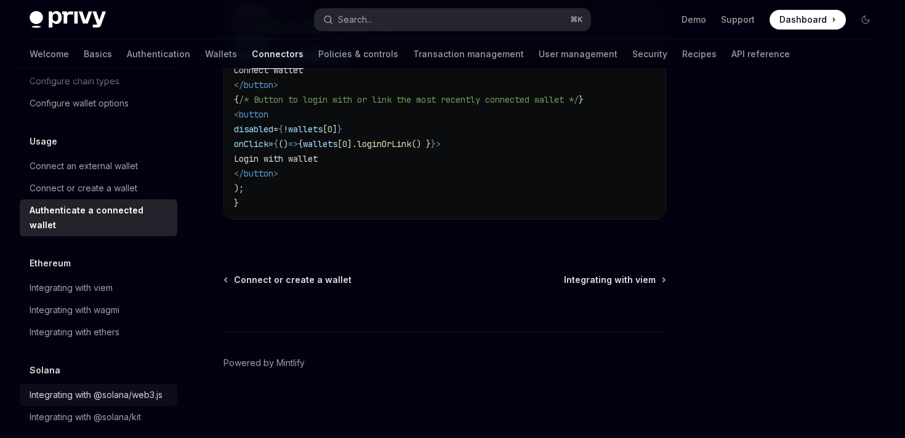
click at [132, 388] on div "Integrating with @solana/web3.js" at bounding box center [96, 395] width 133 height 15
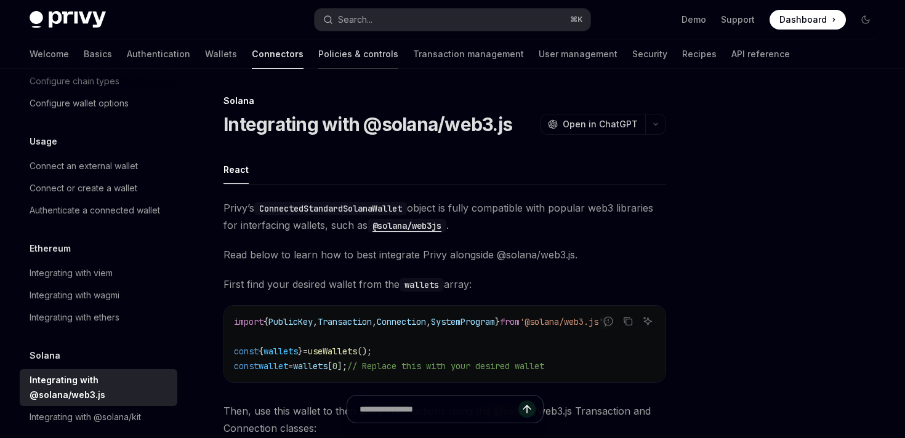
click at [318, 49] on link "Policies & controls" at bounding box center [358, 54] width 80 height 30
type textarea "*"
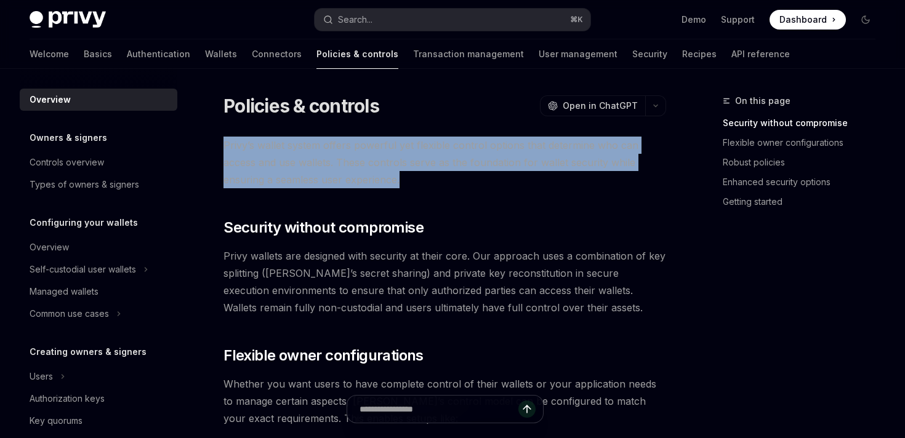
drag, startPoint x: 225, startPoint y: 147, endPoint x: 405, endPoint y: 187, distance: 184.8
click at [405, 187] on span "Privy’s wallet system offers powerful yet flexible control options that determi…" at bounding box center [444, 163] width 443 height 52
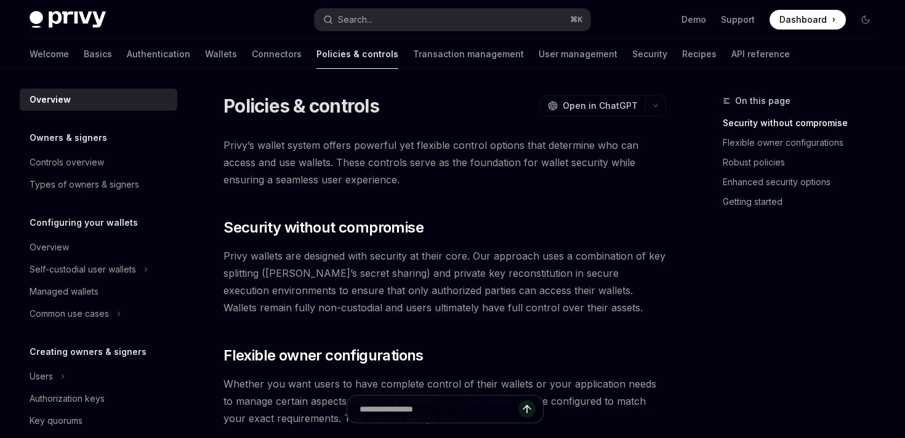
click at [405, 187] on span "Privy’s wallet system offers powerful yet flexible control options that determi…" at bounding box center [444, 163] width 443 height 52
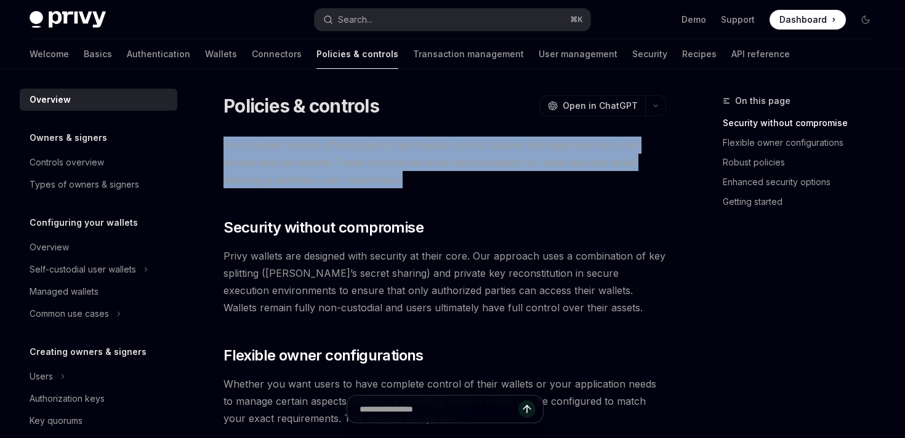
drag, startPoint x: 408, startPoint y: 179, endPoint x: 212, endPoint y: 143, distance: 199.1
drag, startPoint x: 223, startPoint y: 148, endPoint x: 414, endPoint y: 190, distance: 195.4
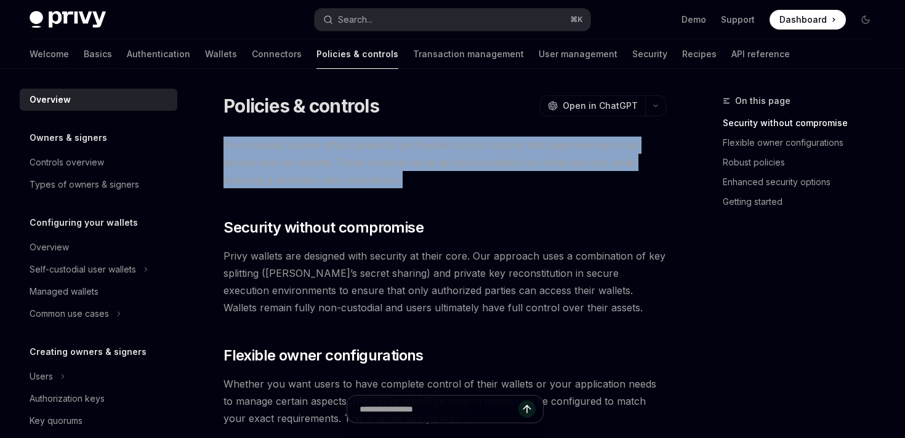
drag, startPoint x: 405, startPoint y: 183, endPoint x: 220, endPoint y: 142, distance: 189.8
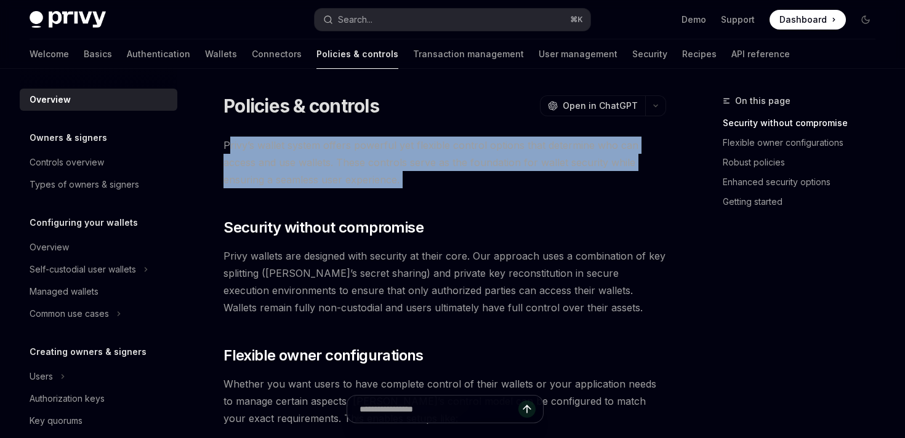
drag, startPoint x: 230, startPoint y: 147, endPoint x: 424, endPoint y: 197, distance: 200.2
